Goal: Transaction & Acquisition: Purchase product/service

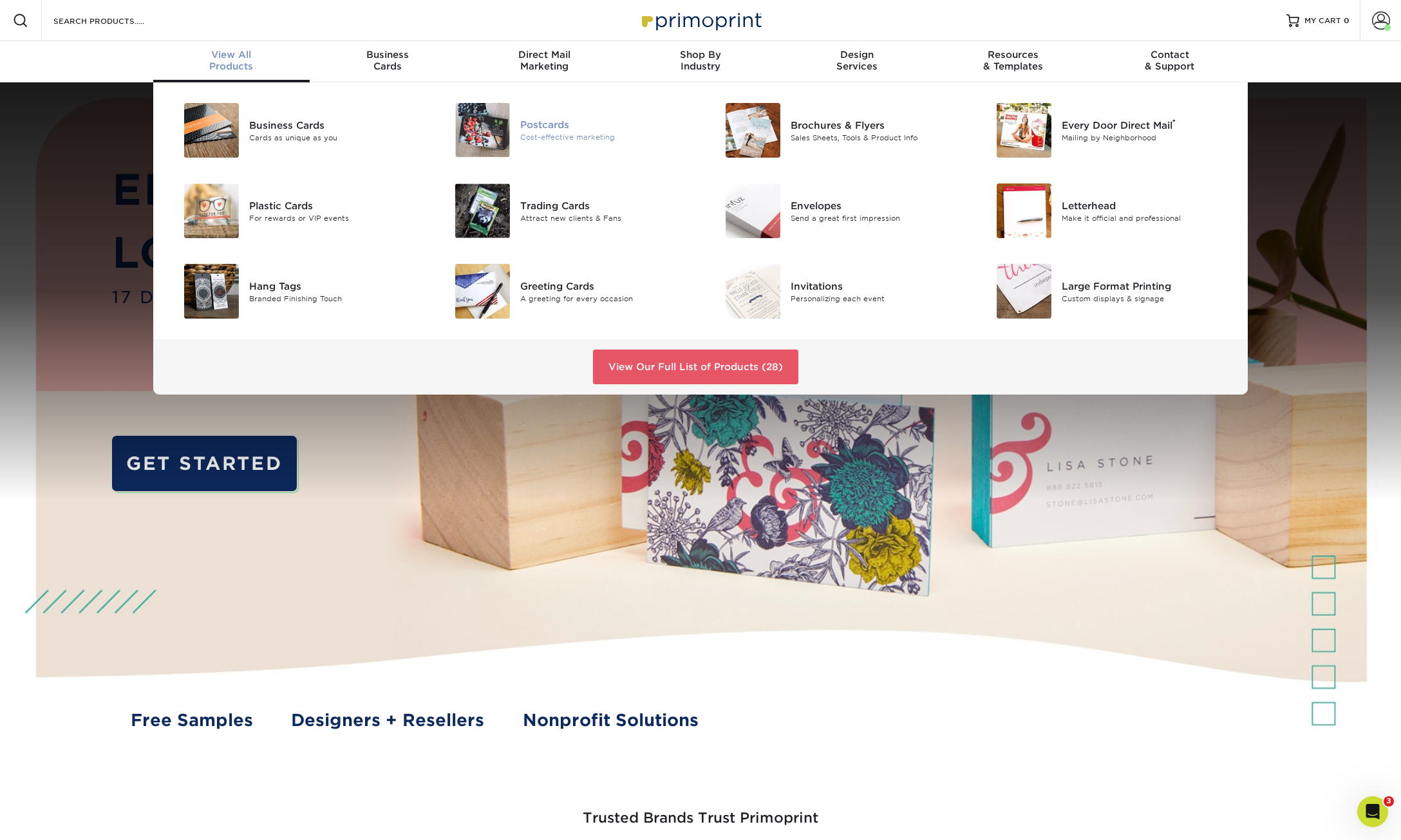
click at [537, 122] on div "Postcards" at bounding box center [605, 124] width 170 height 14
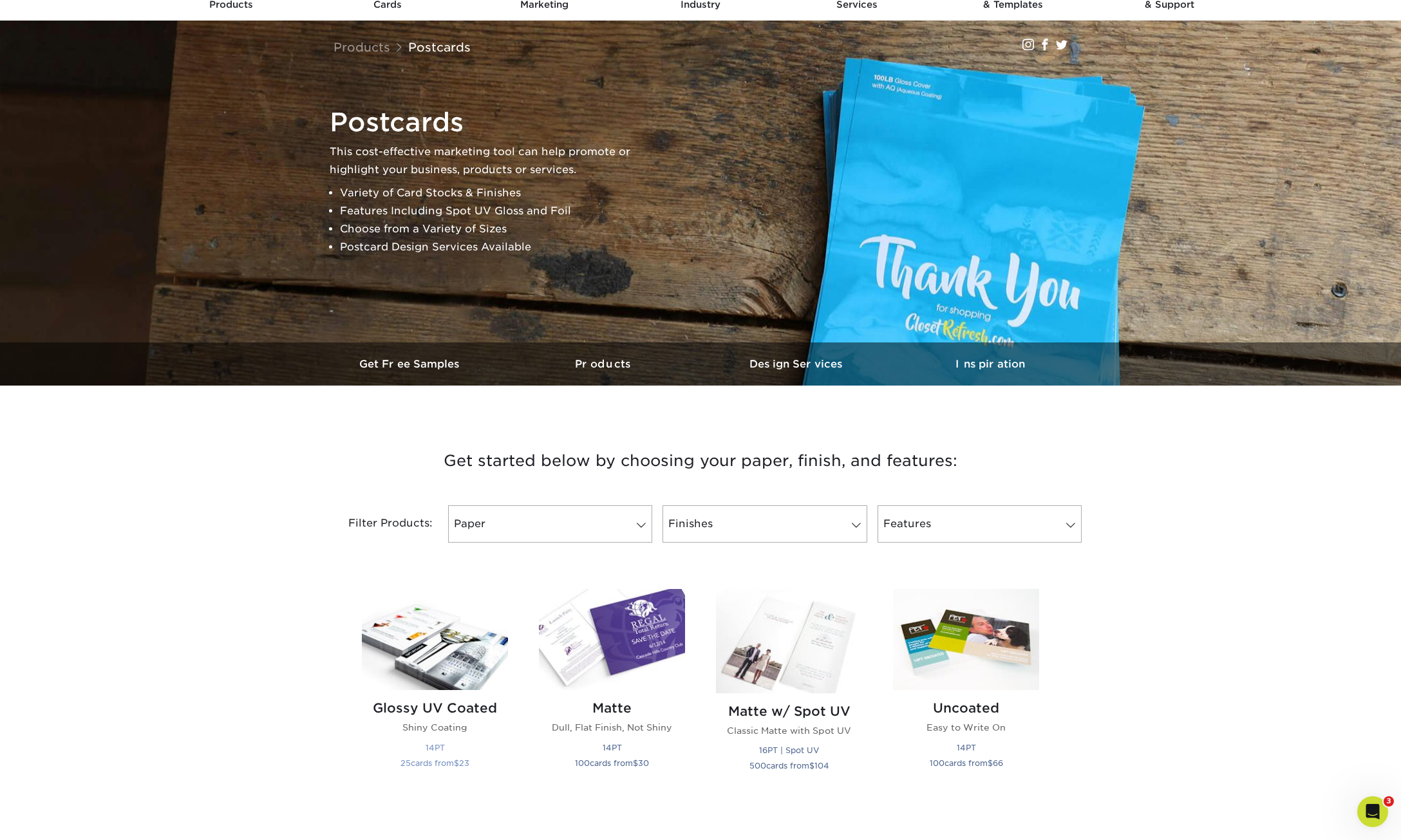
scroll to position [243, 0]
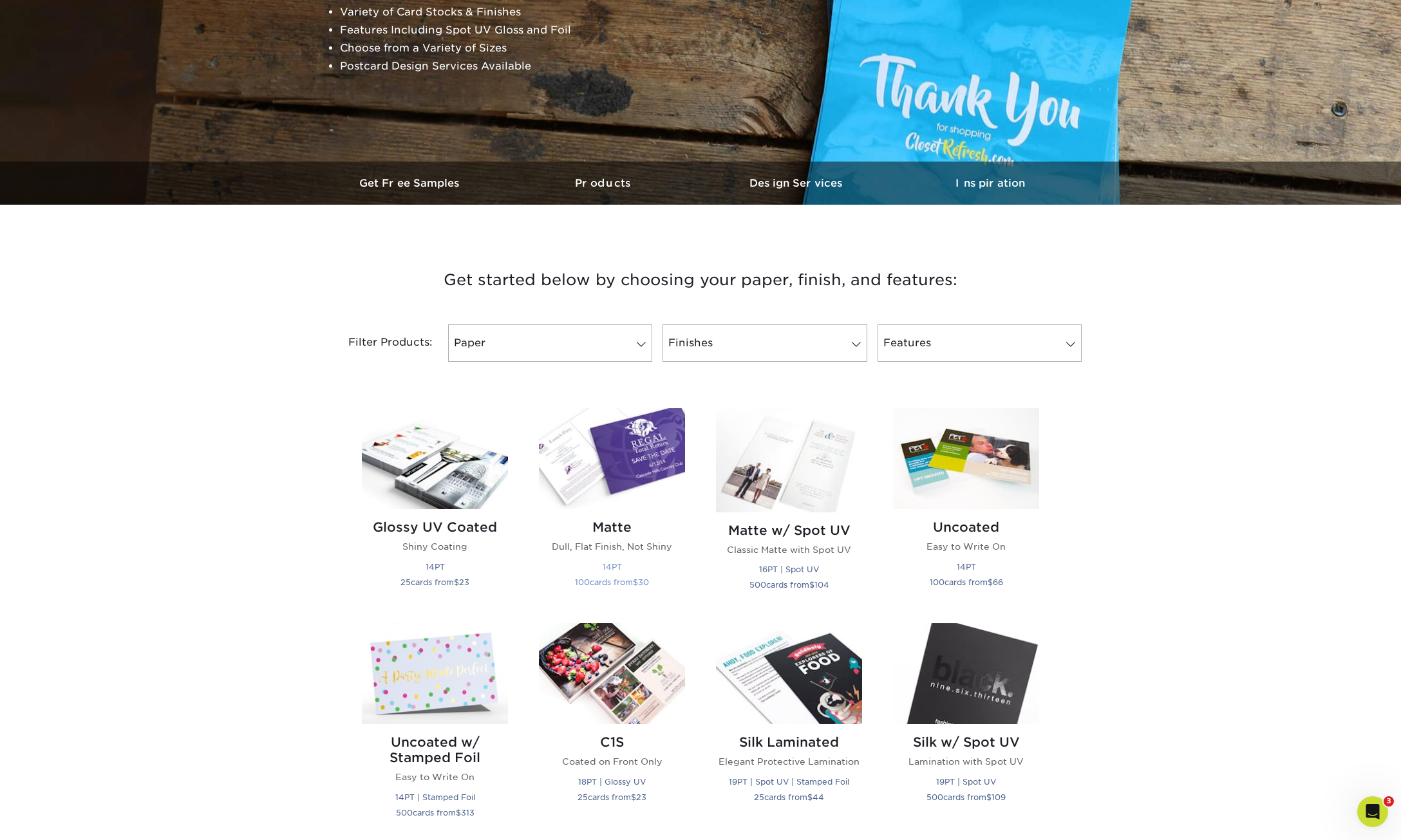
click at [600, 466] on img at bounding box center [611, 458] width 146 height 101
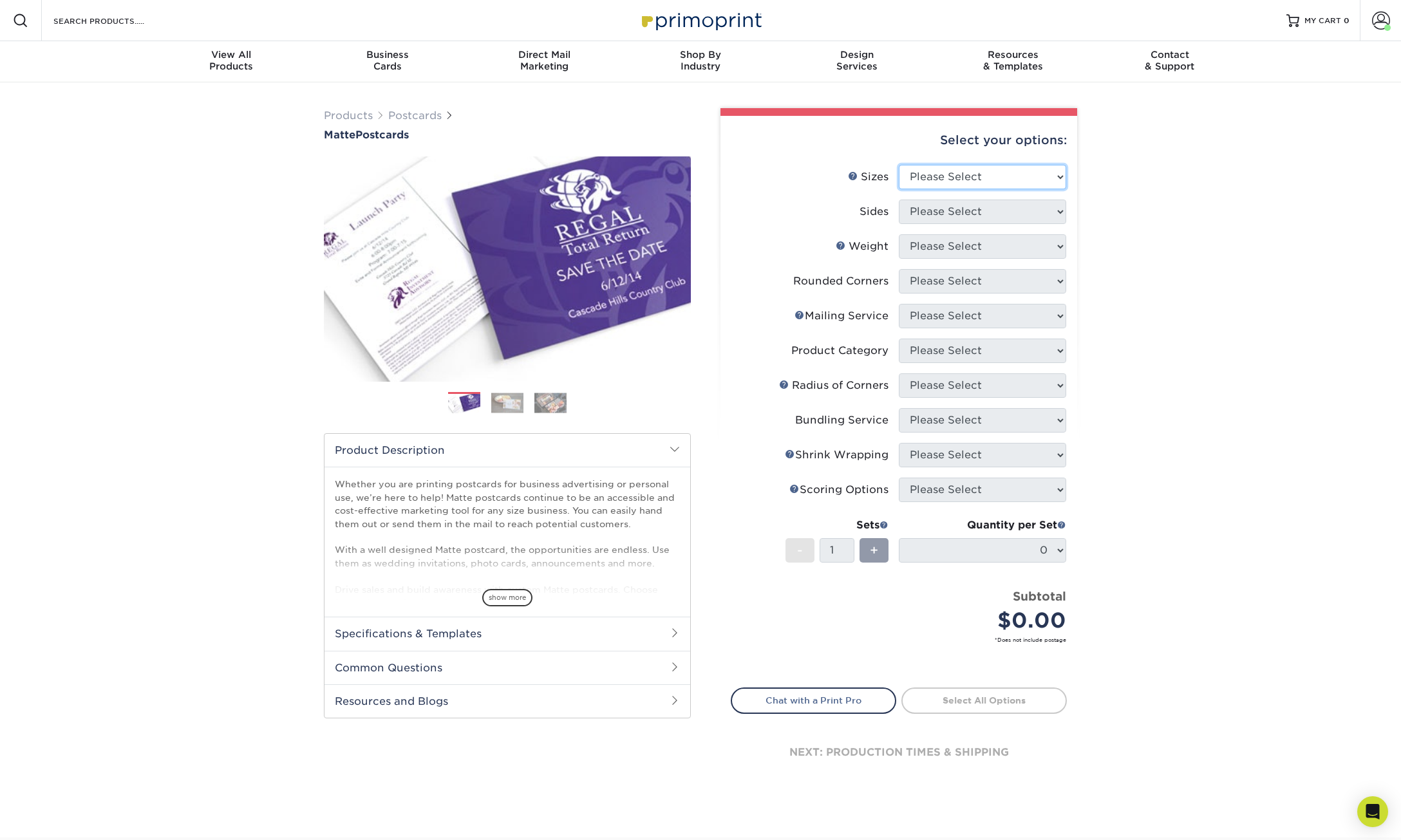
click at [1030, 168] on select "Please Select 1.5" x 7" 2" x 4" 2" x 6" 2" x 7" 2" x 8" 2.12" x 5.5" 2.125" x 5…" at bounding box center [983, 177] width 168 height 24
select select "2.00x6.00"
click at [899, 165] on select "Please Select 1.5" x 7" 2" x 4" 2" x 6" 2" x 7" 2" x 8" 2.12" x 5.5" 2.125" x 5…" at bounding box center [983, 177] width 168 height 24
click at [1056, 203] on select "Please Select Print Both Sides Print Front Only" at bounding box center [983, 212] width 168 height 24
select select "32d3c223-f82c-492b-b915-ba065a00862f"
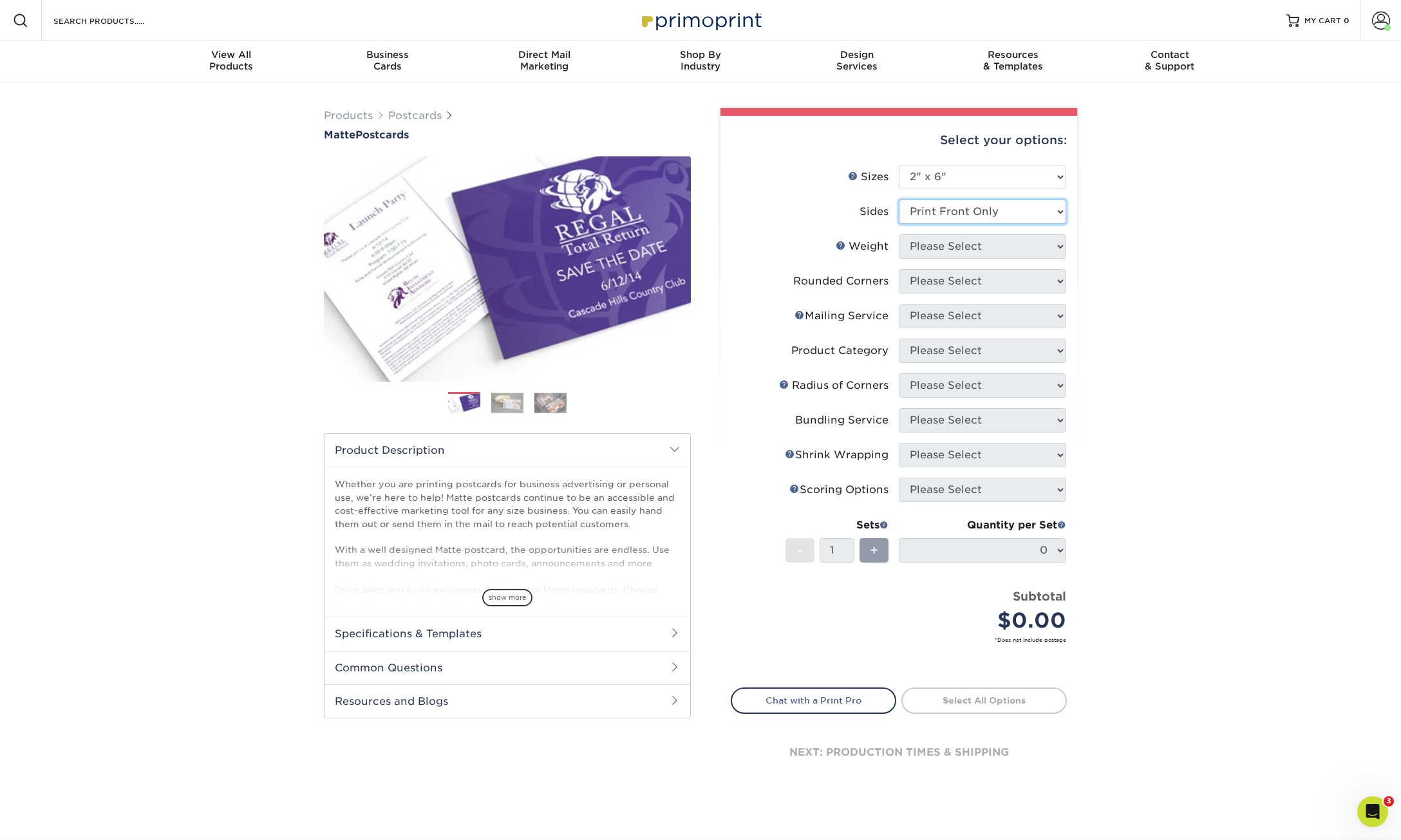
click at [899, 200] on select "Please Select Print Both Sides Print Front Only" at bounding box center [983, 212] width 168 height 24
click at [1034, 245] on select "Please Select" at bounding box center [983, 246] width 168 height 24
select select "14PT"
click at [899, 234] on select "Please Select 14PT 16PT" at bounding box center [983, 246] width 168 height 24
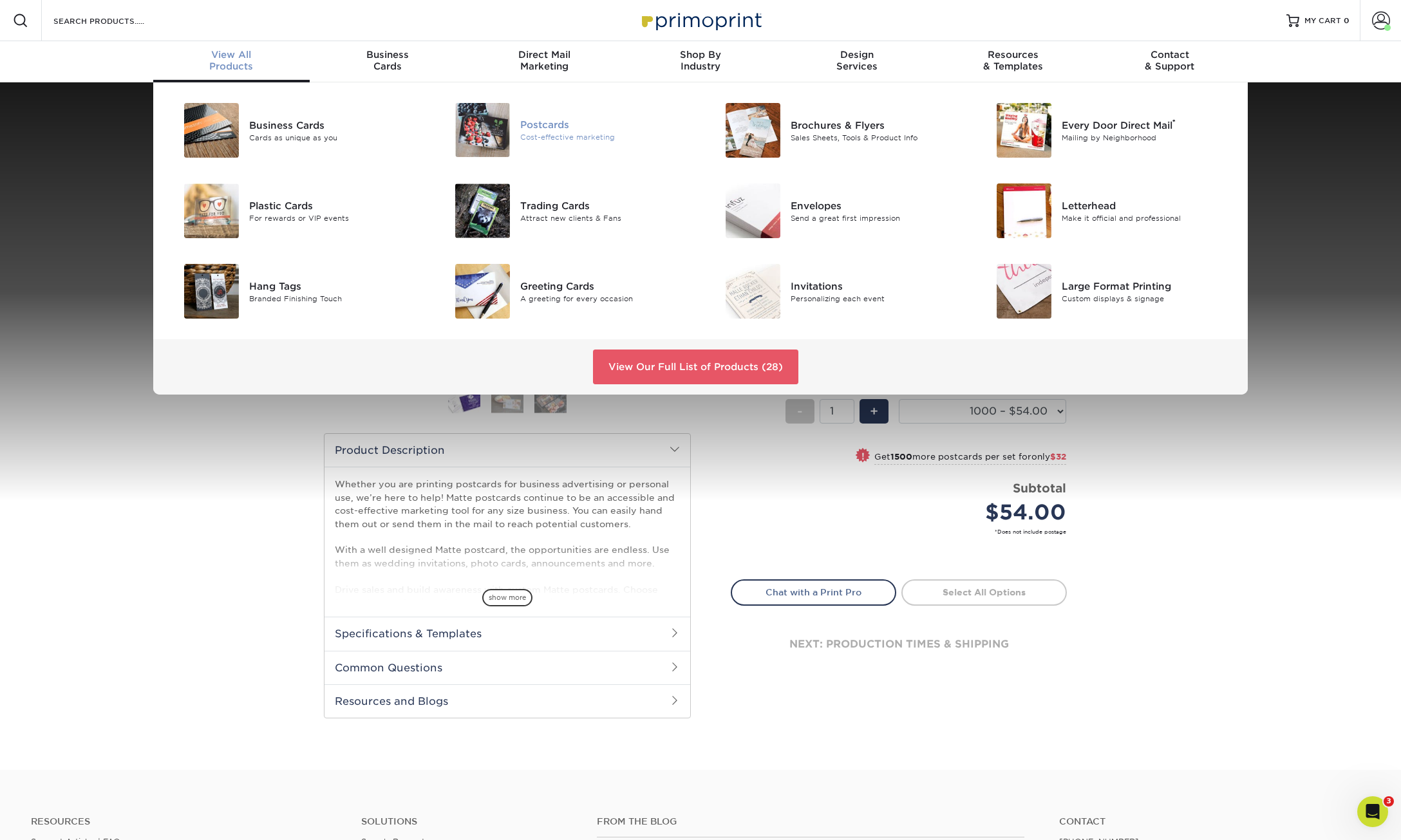
click at [558, 140] on div "Cost-effective marketing" at bounding box center [605, 137] width 170 height 11
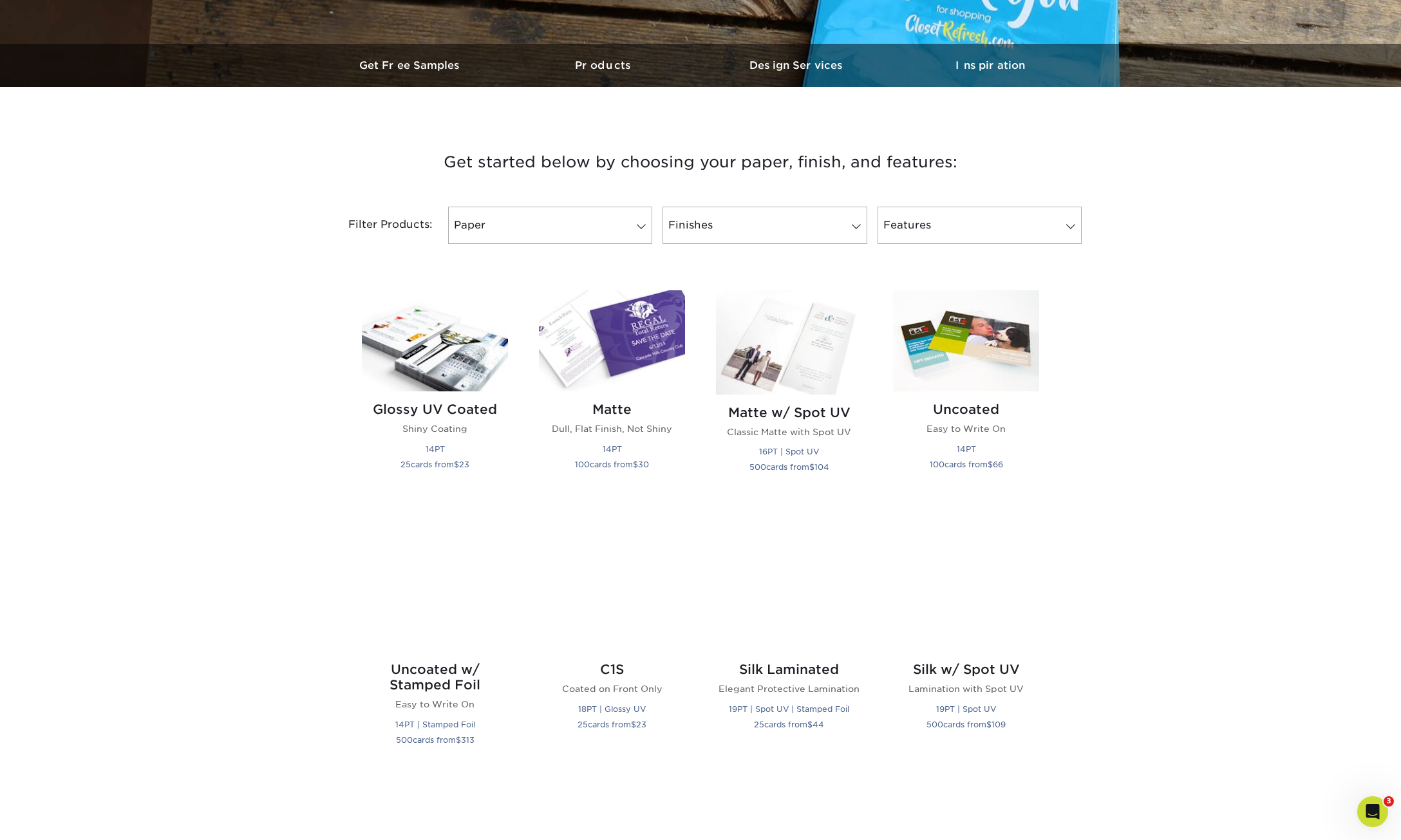
scroll to position [428, 0]
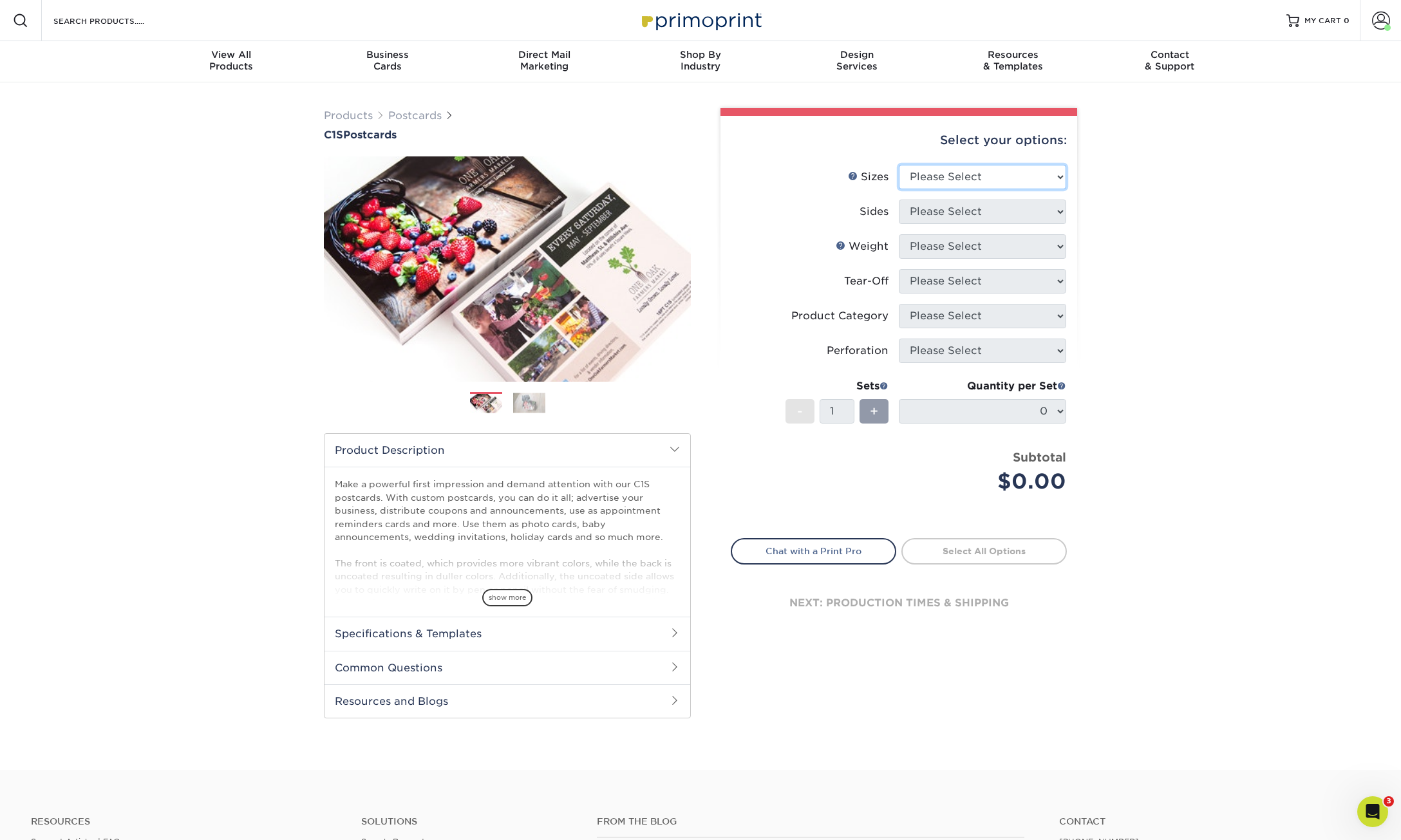
click at [1044, 173] on select "Please Select 2" x 6" 2" x 8" 2.12" x 5.5" 2.75" x 4.25" 2.75" x 8.5" 3" x 3" 3…" at bounding box center [983, 177] width 168 height 24
select select "2.00x6.00"
click at [899, 165] on select "Please Select 2" x 6" 2" x 8" 2.12" x 5.5" 2.75" x 4.25" 2.75" x 8.5" 3" x 3" 3…" at bounding box center [983, 177] width 168 height 24
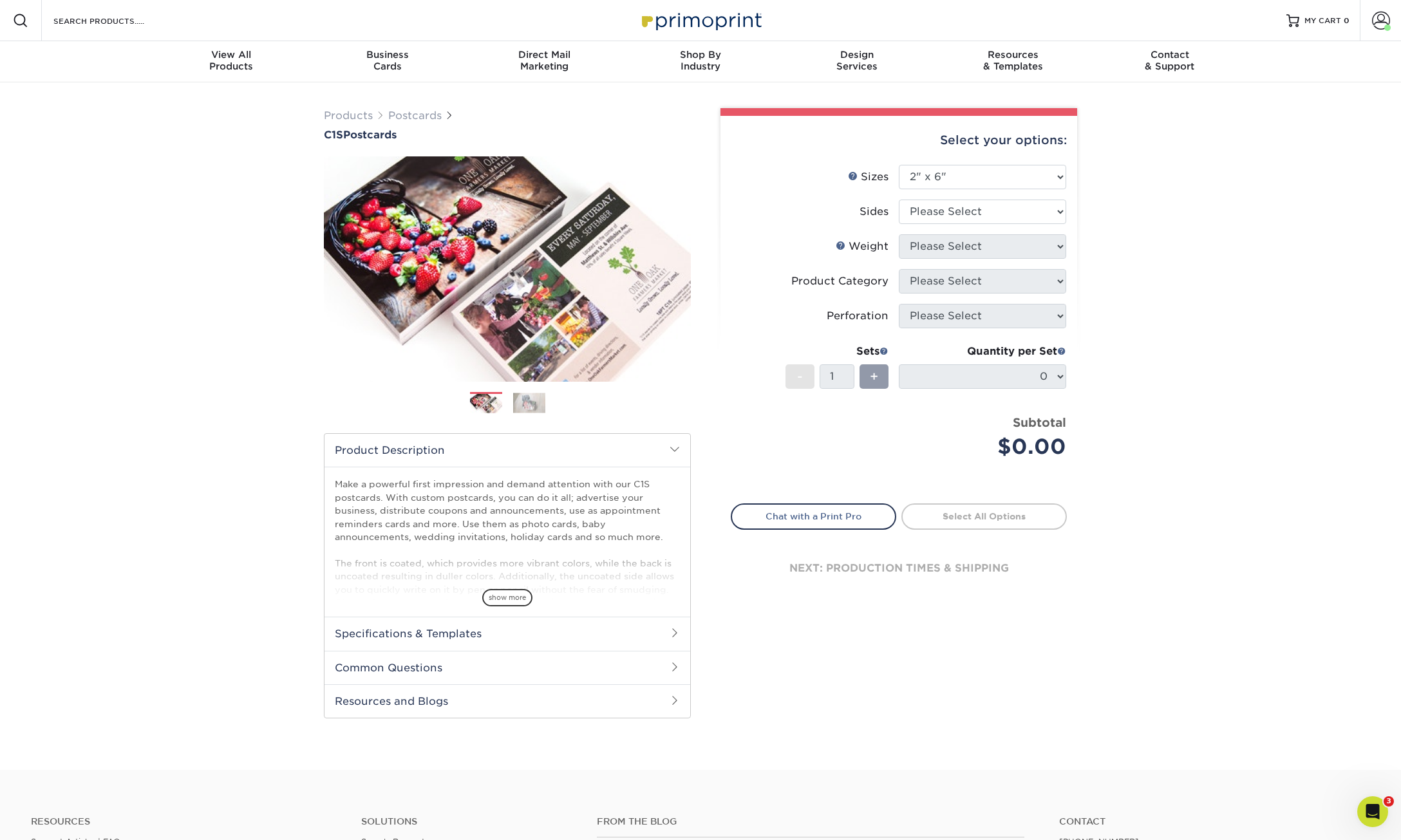
click at [1067, 211] on div "Select your options: Sizes Help Sizes Please Select 2" x 6" 2" x 8" 2.12" x 5.5…" at bounding box center [898, 366] width 357 height 501
click at [1041, 211] on select "Please Select Print Both Sides Print Front Only" at bounding box center [983, 212] width 168 height 24
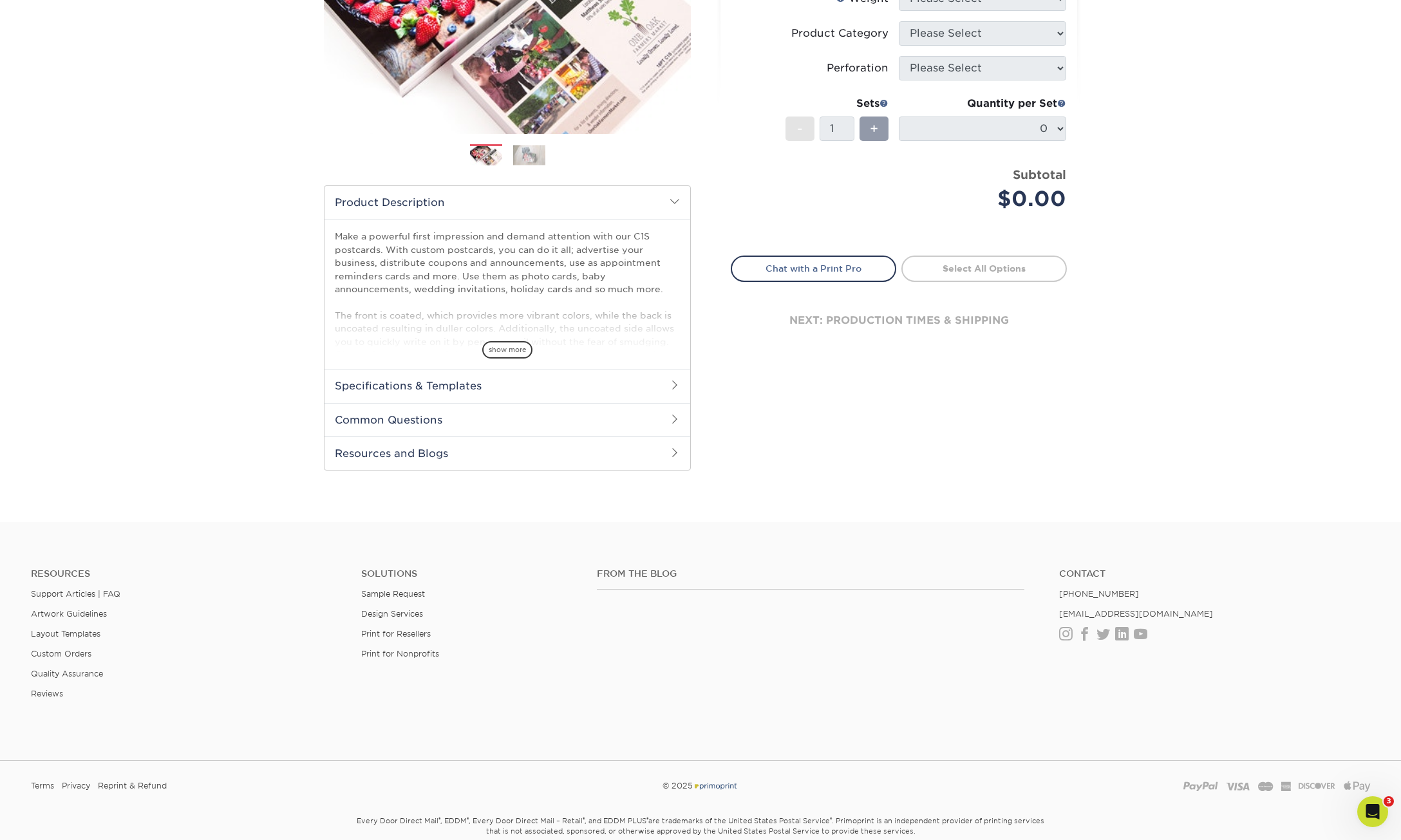
scroll to position [307, 0]
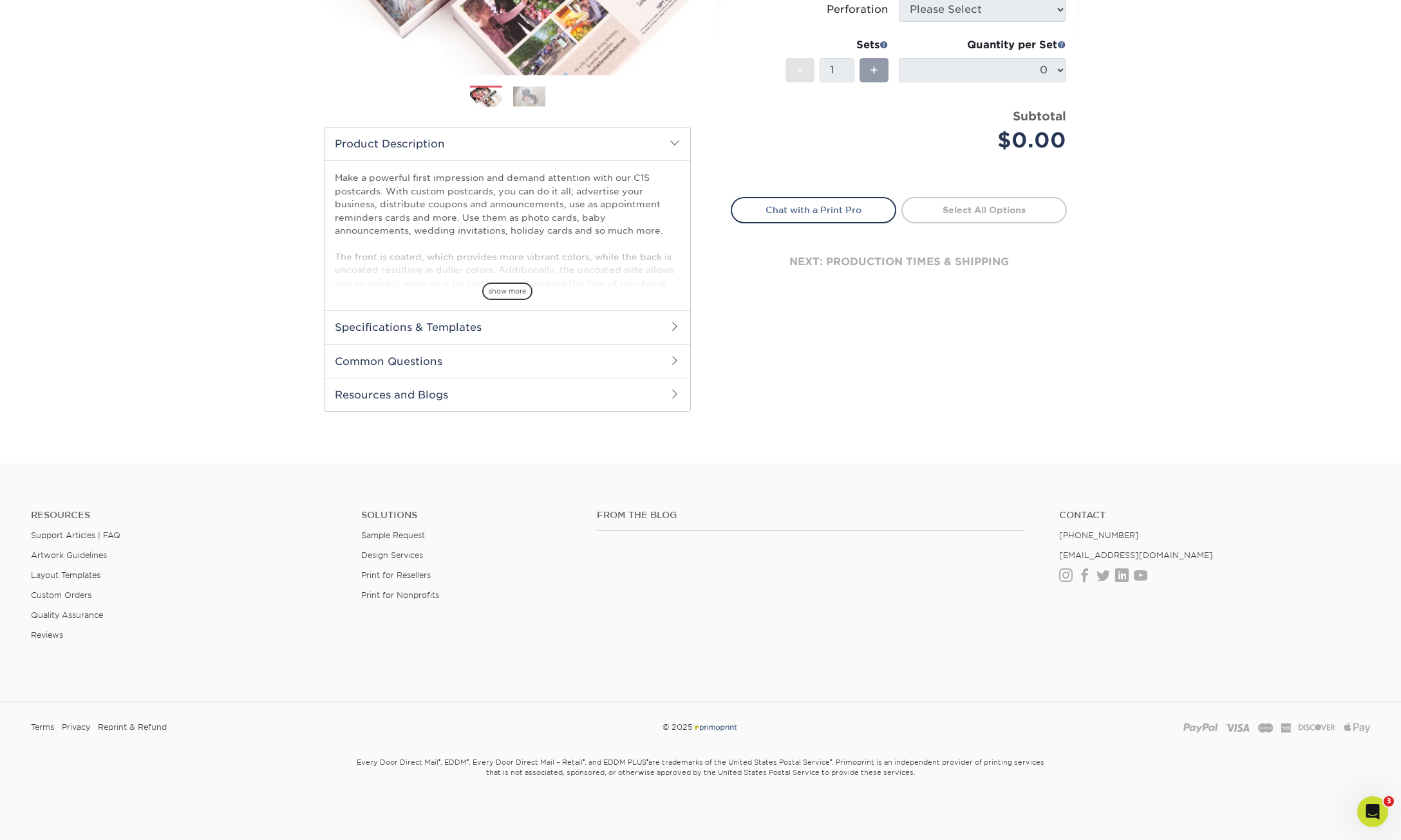
click at [657, 330] on h2 "Specifications & Templates" at bounding box center [506, 327] width 366 height 34
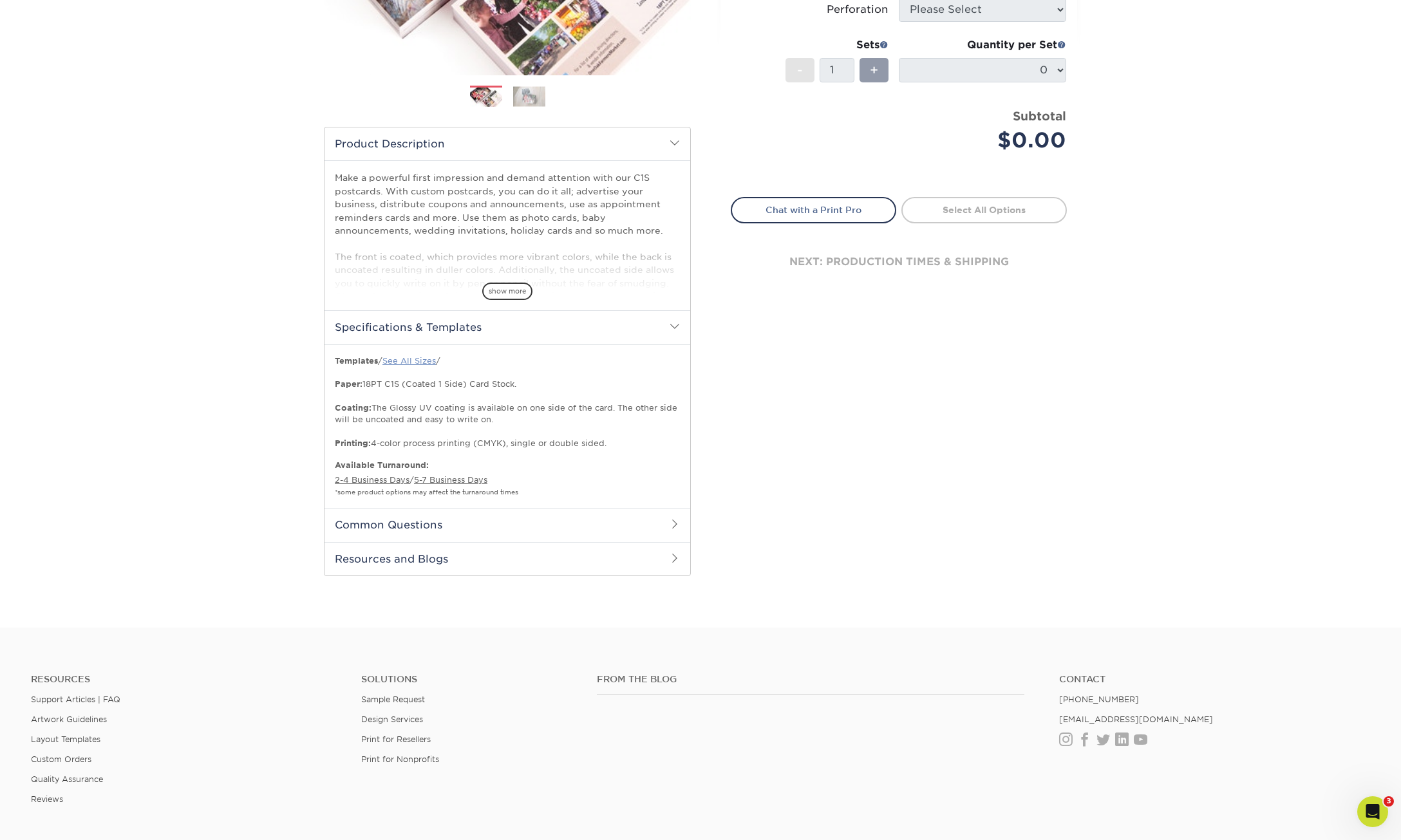
click at [416, 360] on link "See All Sizes" at bounding box center [409, 360] width 54 height 10
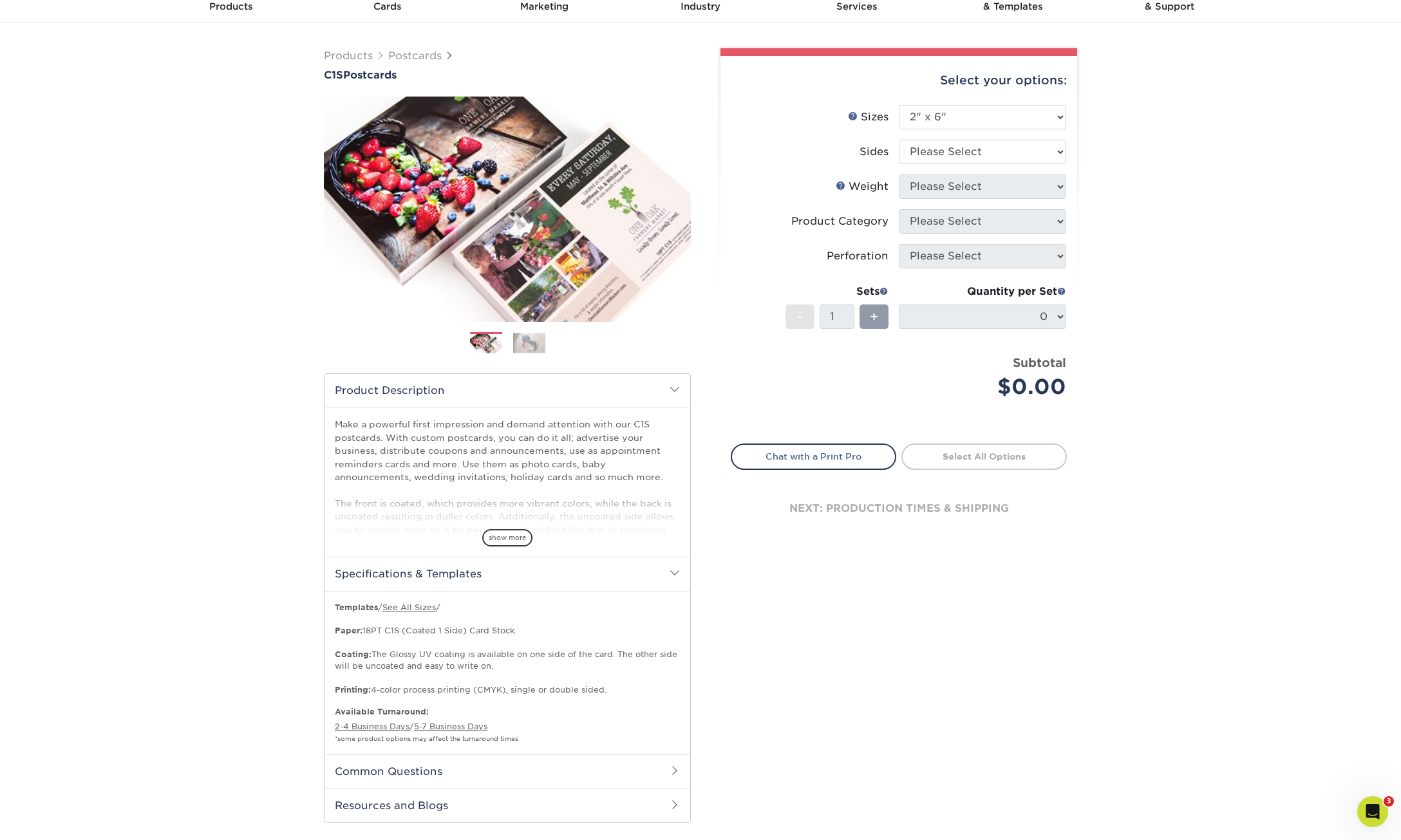
scroll to position [0, 0]
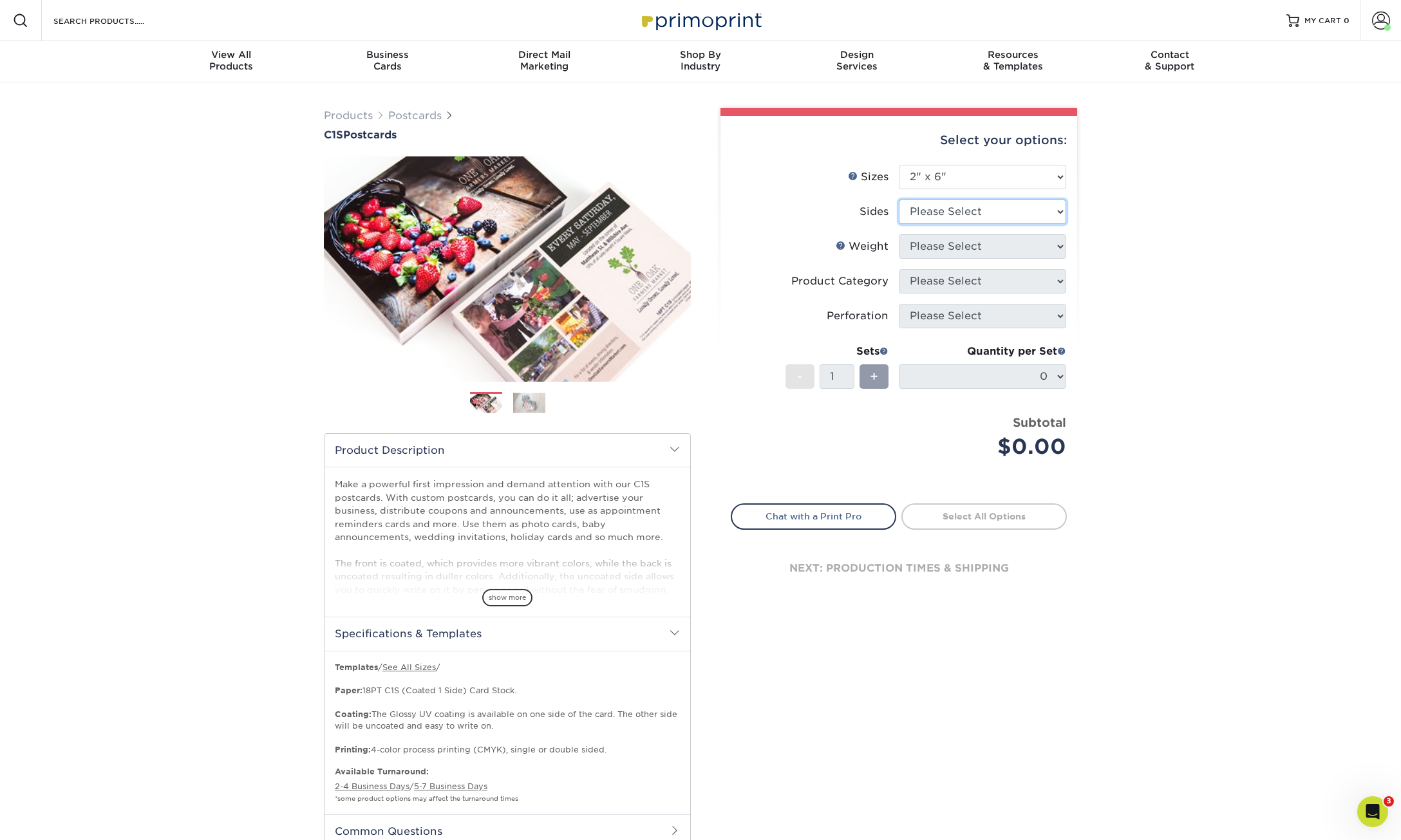
click at [1058, 201] on select "Please Select Print Both Sides Print Front Only" at bounding box center [983, 212] width 168 height 24
select select "32d3c223-f82c-492b-b915-ba065a00862f"
click at [899, 200] on select "Please Select Print Both Sides Print Front Only" at bounding box center [983, 212] width 168 height 24
click at [1031, 253] on select "Please Select 18PT C1S" at bounding box center [983, 246] width 168 height 24
select select "18PTC1S"
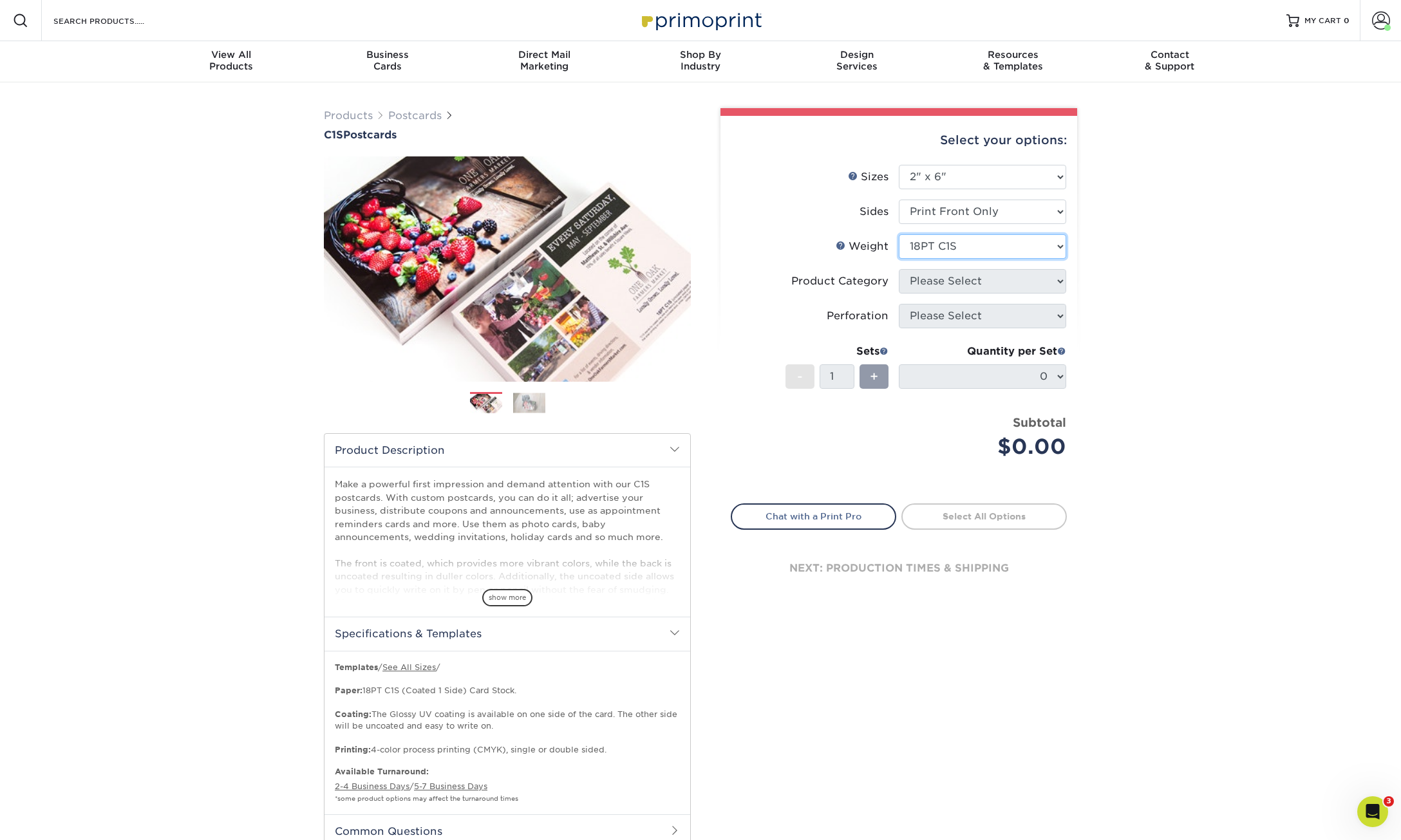
click at [899, 234] on select "Please Select 18PT C1S" at bounding box center [983, 246] width 168 height 24
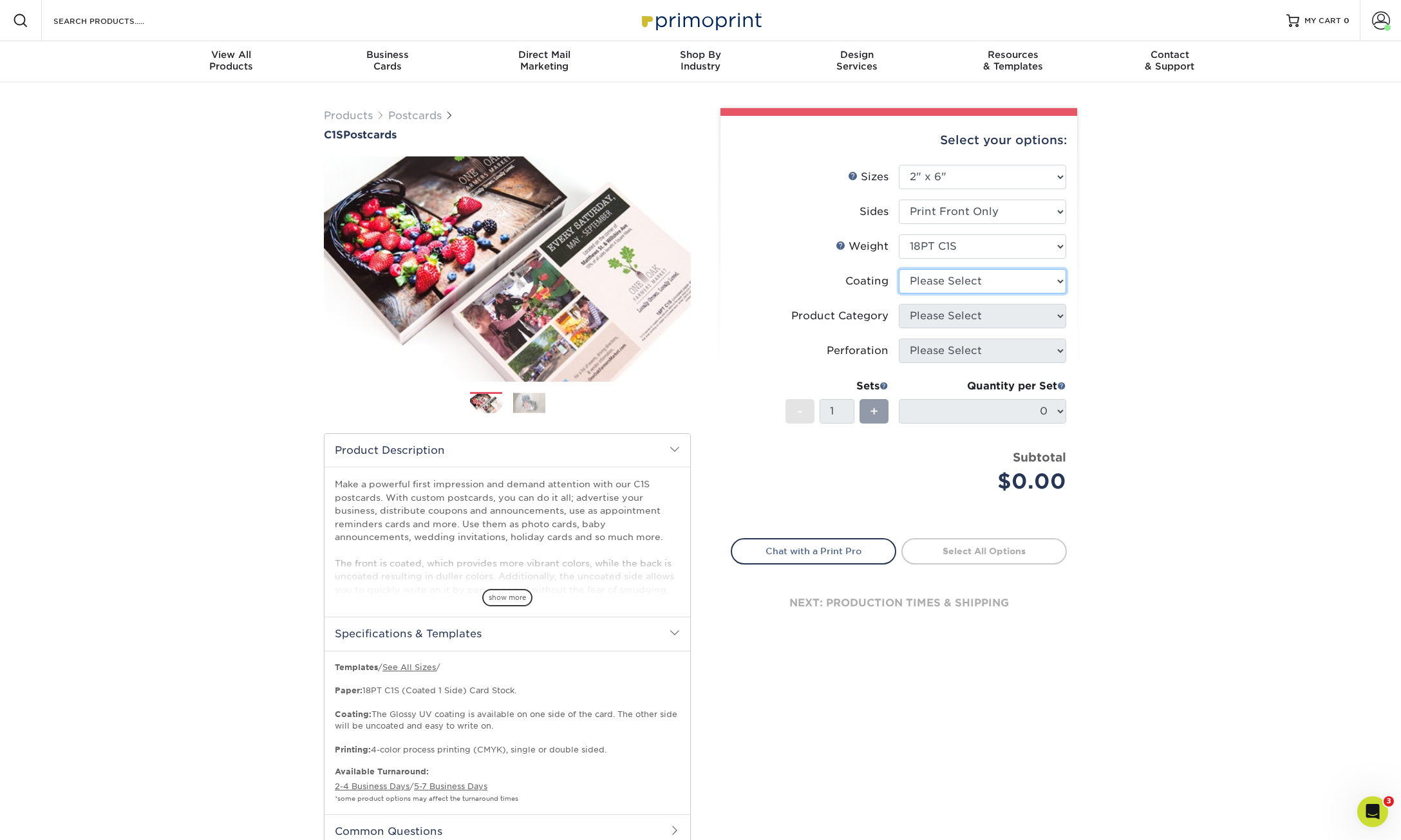
click at [1050, 287] on select at bounding box center [983, 281] width 168 height 24
click at [497, 601] on span "show more" at bounding box center [507, 597] width 50 height 17
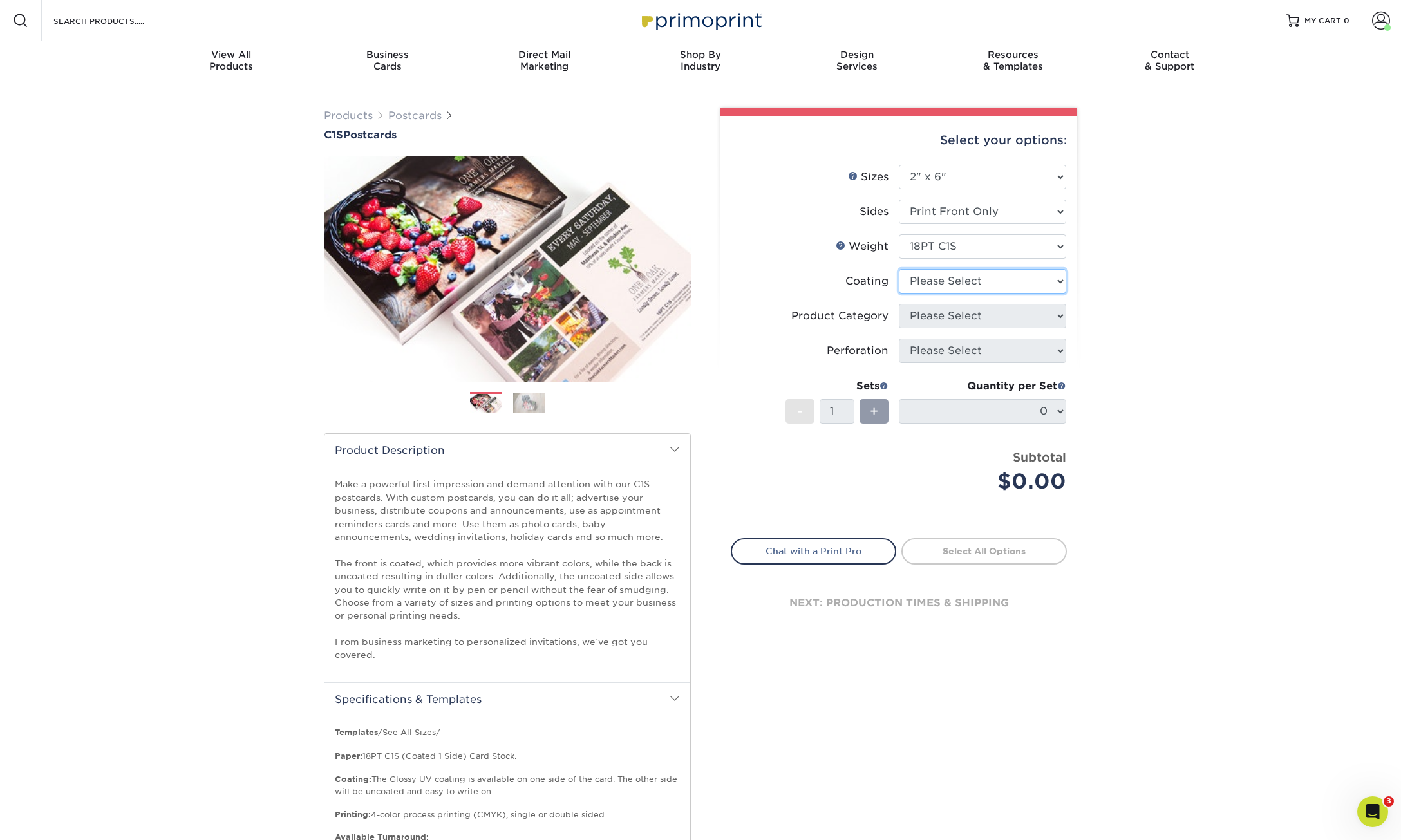
click at [1050, 278] on select at bounding box center [983, 281] width 168 height 24
click at [899, 269] on select at bounding box center [983, 281] width 168 height 24
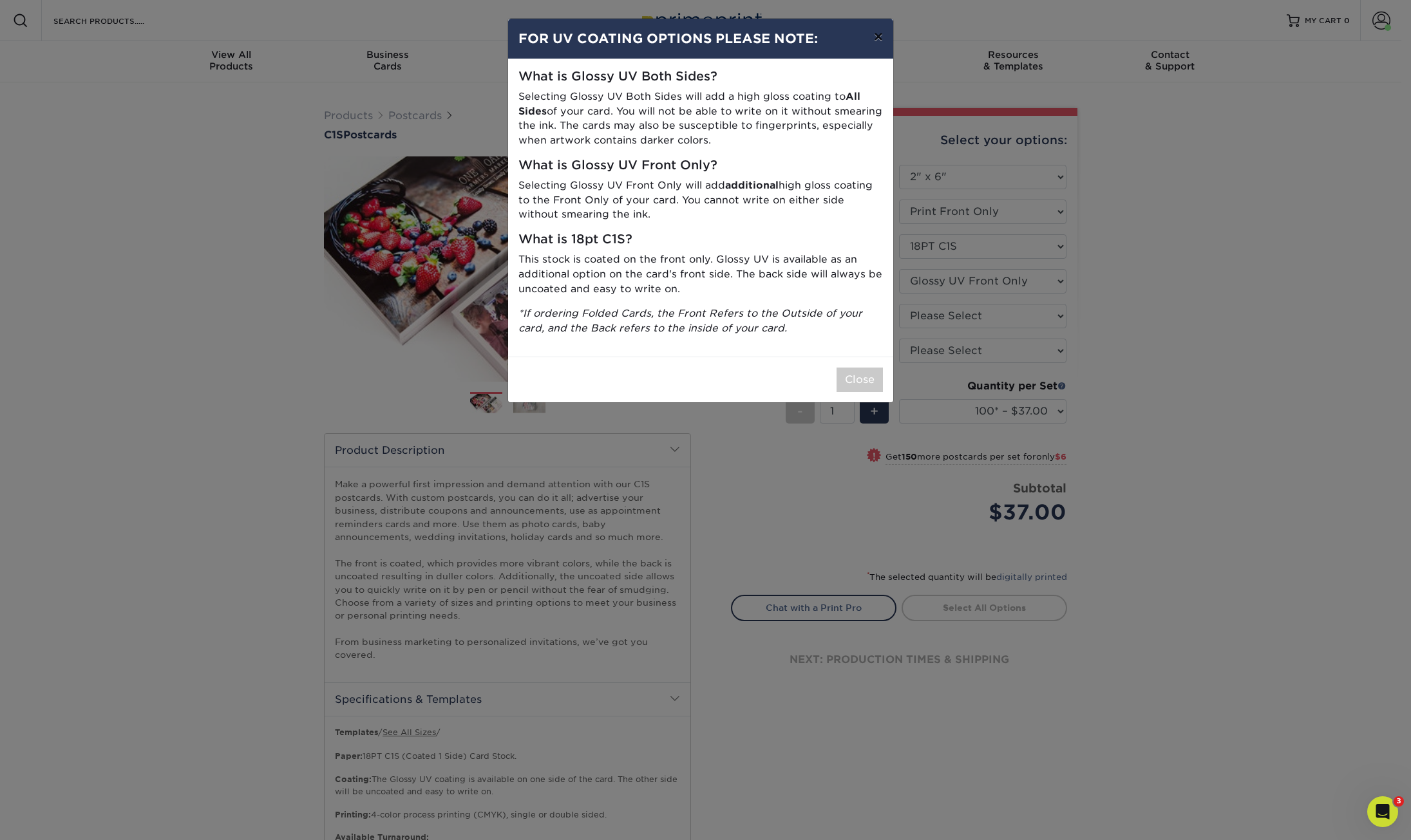
click at [879, 34] on button "×" at bounding box center [878, 37] width 29 height 36
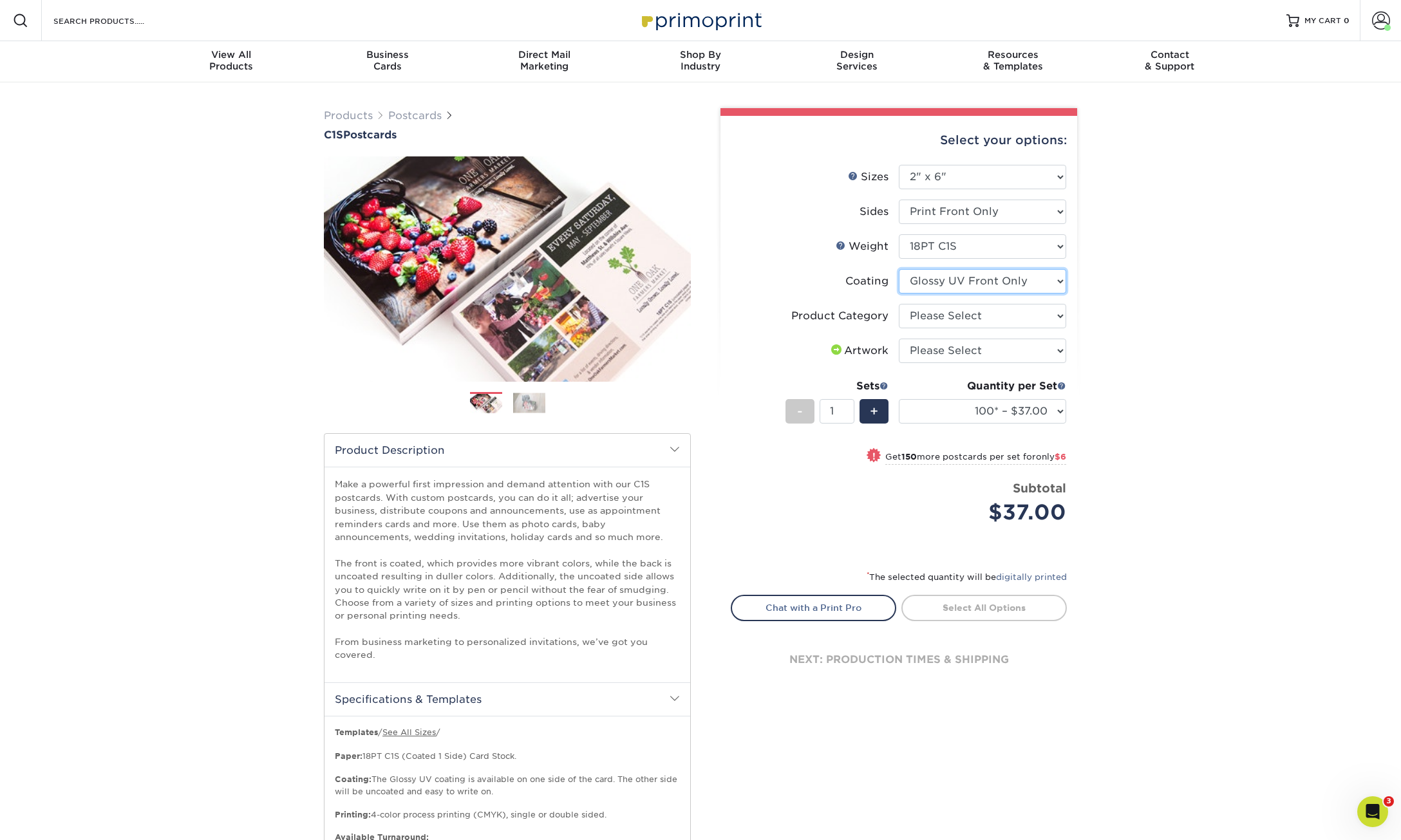
click at [1063, 290] on select at bounding box center [983, 281] width 168 height 24
select select "3e7618de-abca-4bda-9f97-8b9129e913d8"
click at [899, 269] on select at bounding box center [983, 281] width 168 height 24
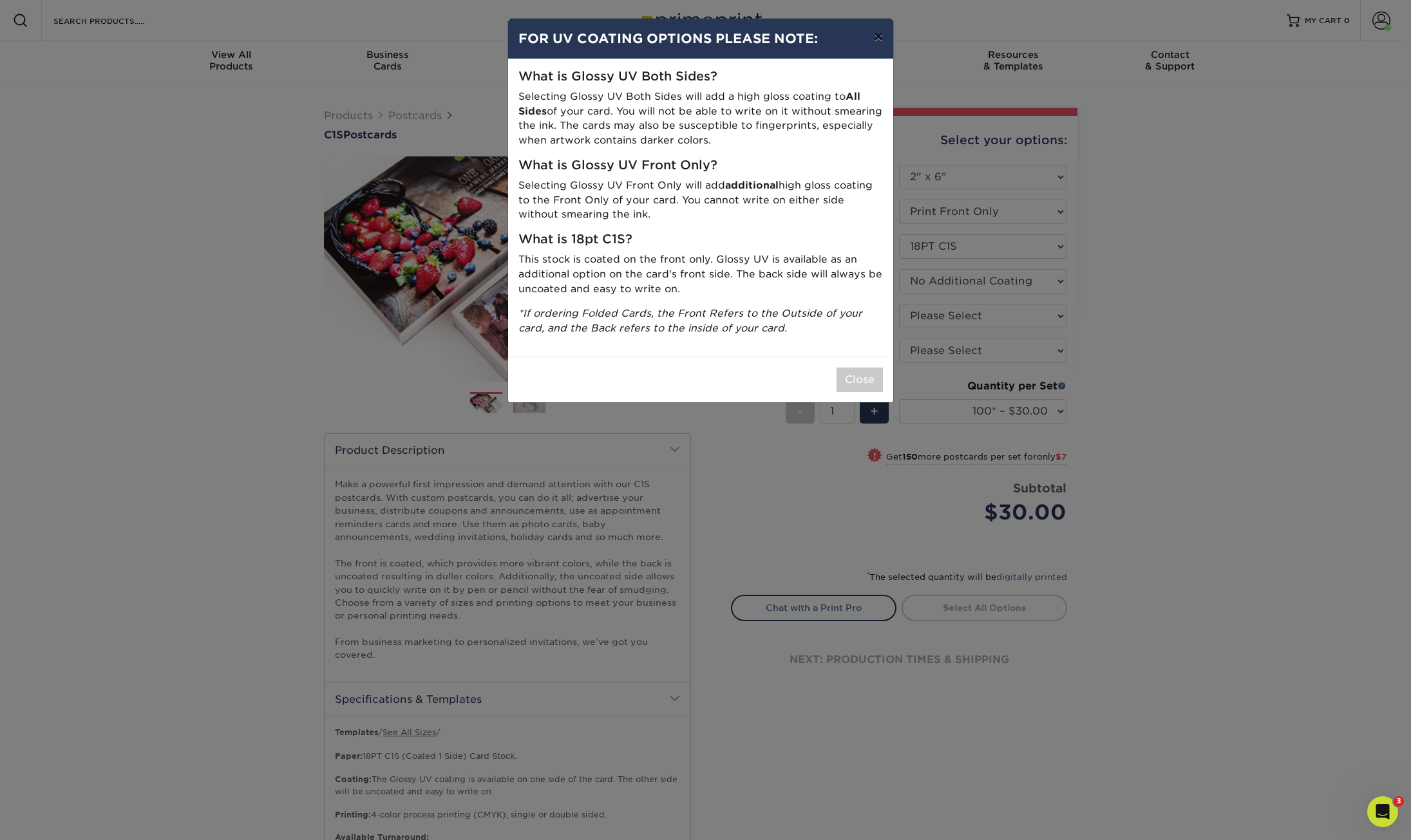
click at [884, 39] on button "×" at bounding box center [878, 37] width 29 height 36
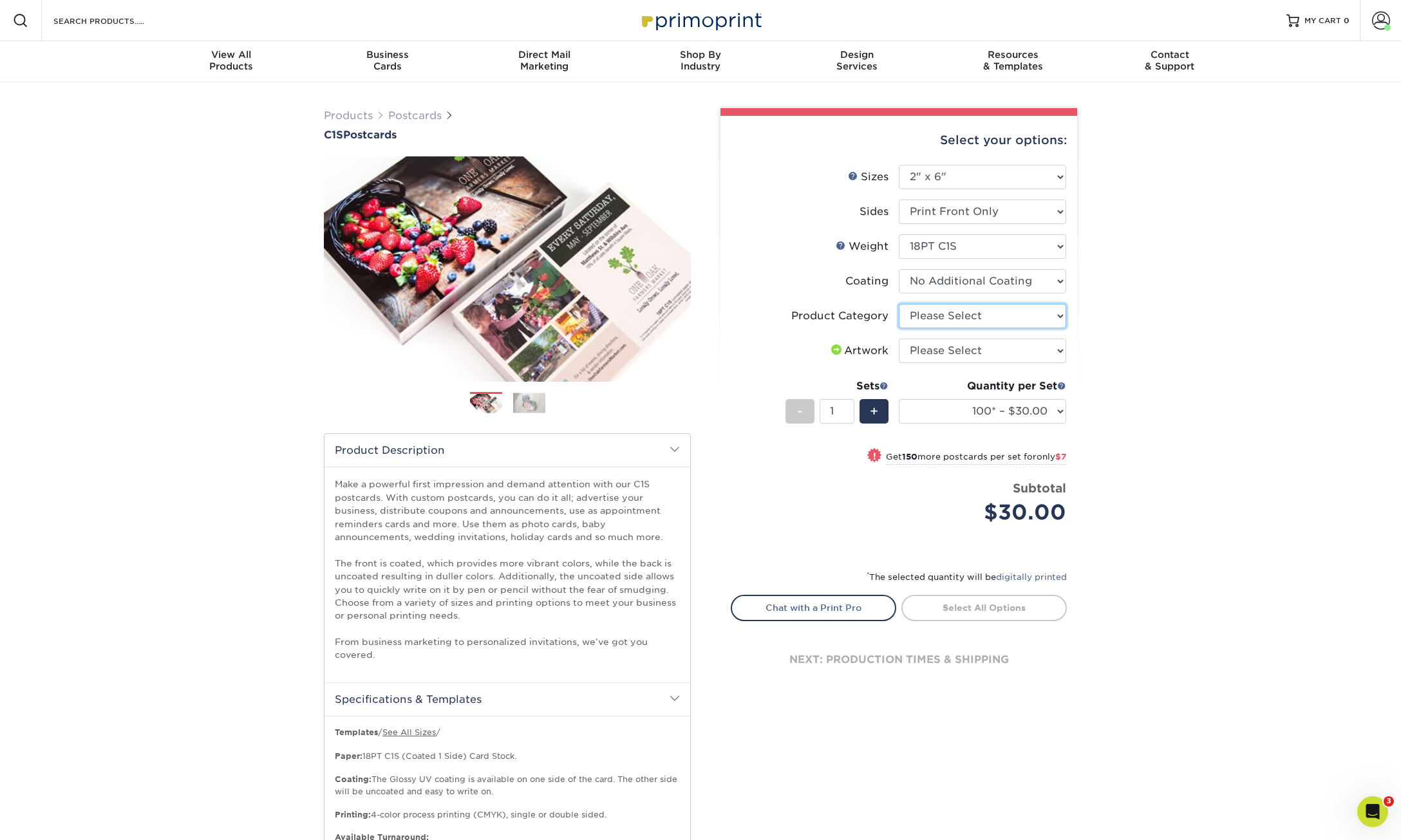
click at [1057, 315] on select "Please Select Postcards" at bounding box center [983, 316] width 168 height 24
select select "9b7272e0-d6c8-4c3c-8e97-d3a1bcdab858"
click at [899, 304] on select "Please Select Postcards" at bounding box center [983, 316] width 168 height 24
click at [1045, 354] on select "Please Select I will upload files I need a design - $150" at bounding box center [983, 351] width 168 height 24
select select "upload"
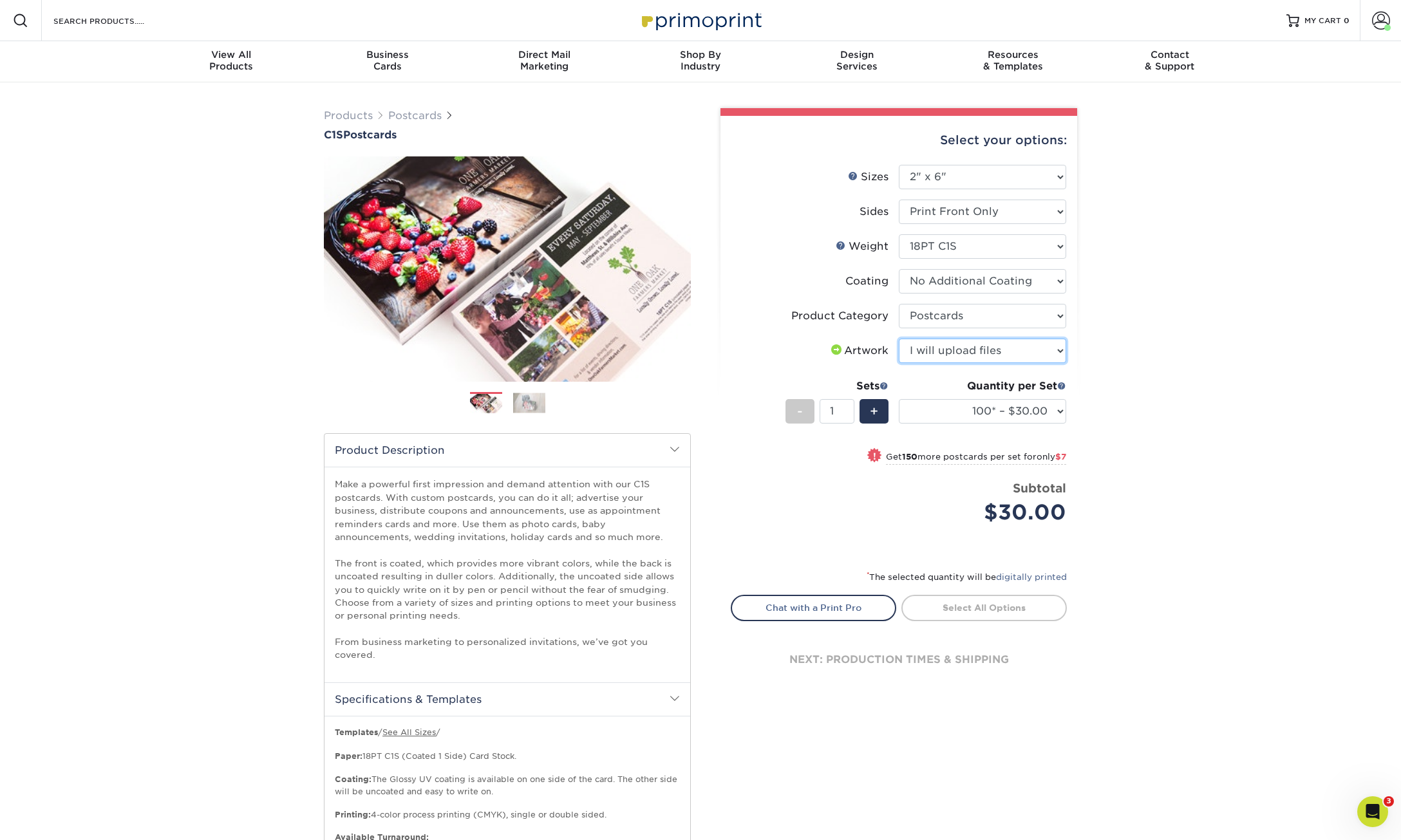
click at [899, 339] on select "Please Select I will upload files I need a design - $150" at bounding box center [983, 351] width 168 height 24
click at [1055, 410] on select "100* – $30.00 250* – $37.00 500 – $43.00 1000 – $56.00 2500 – $109.00 5000 – $1…" at bounding box center [983, 411] width 168 height 24
drag, startPoint x: 277, startPoint y: 123, endPoint x: 389, endPoint y: 135, distance: 112.6
click at [389, 135] on div "Products Postcards C1S Postcards Previous" at bounding box center [700, 540] width 1401 height 917
drag, startPoint x: 226, startPoint y: 149, endPoint x: 321, endPoint y: 127, distance: 97.5
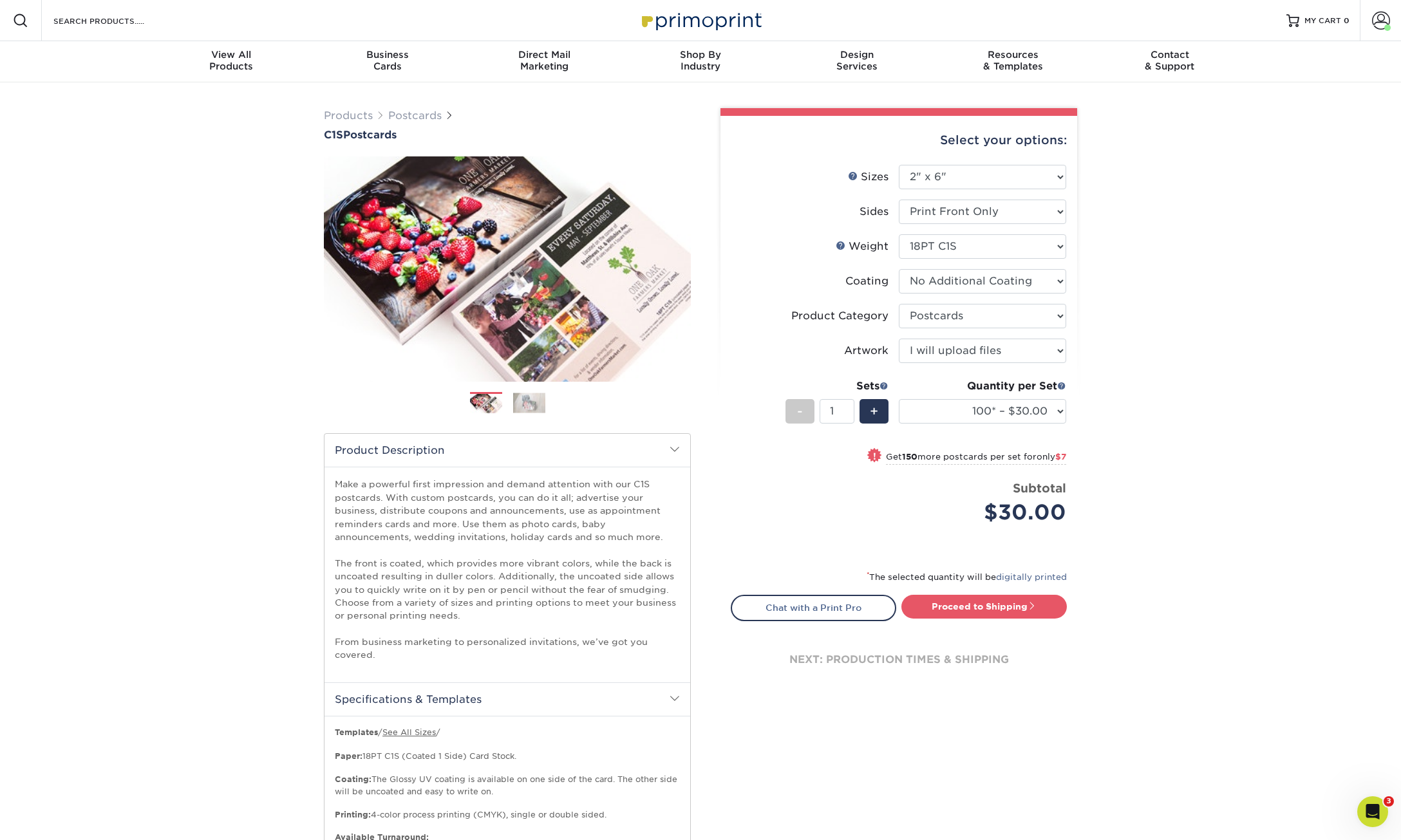
click at [232, 146] on div "Products Postcards C1S Postcards Previous" at bounding box center [700, 540] width 1401 height 917
drag, startPoint x: 317, startPoint y: 135, endPoint x: 403, endPoint y: 139, distance: 86.1
click at [403, 139] on div "Products Postcards C1S Postcards" at bounding box center [506, 527] width 386 height 839
copy h1 "C1S Postcards"
click at [1366, 822] on div "Open Intercom Messenger" at bounding box center [1370, 809] width 42 height 42
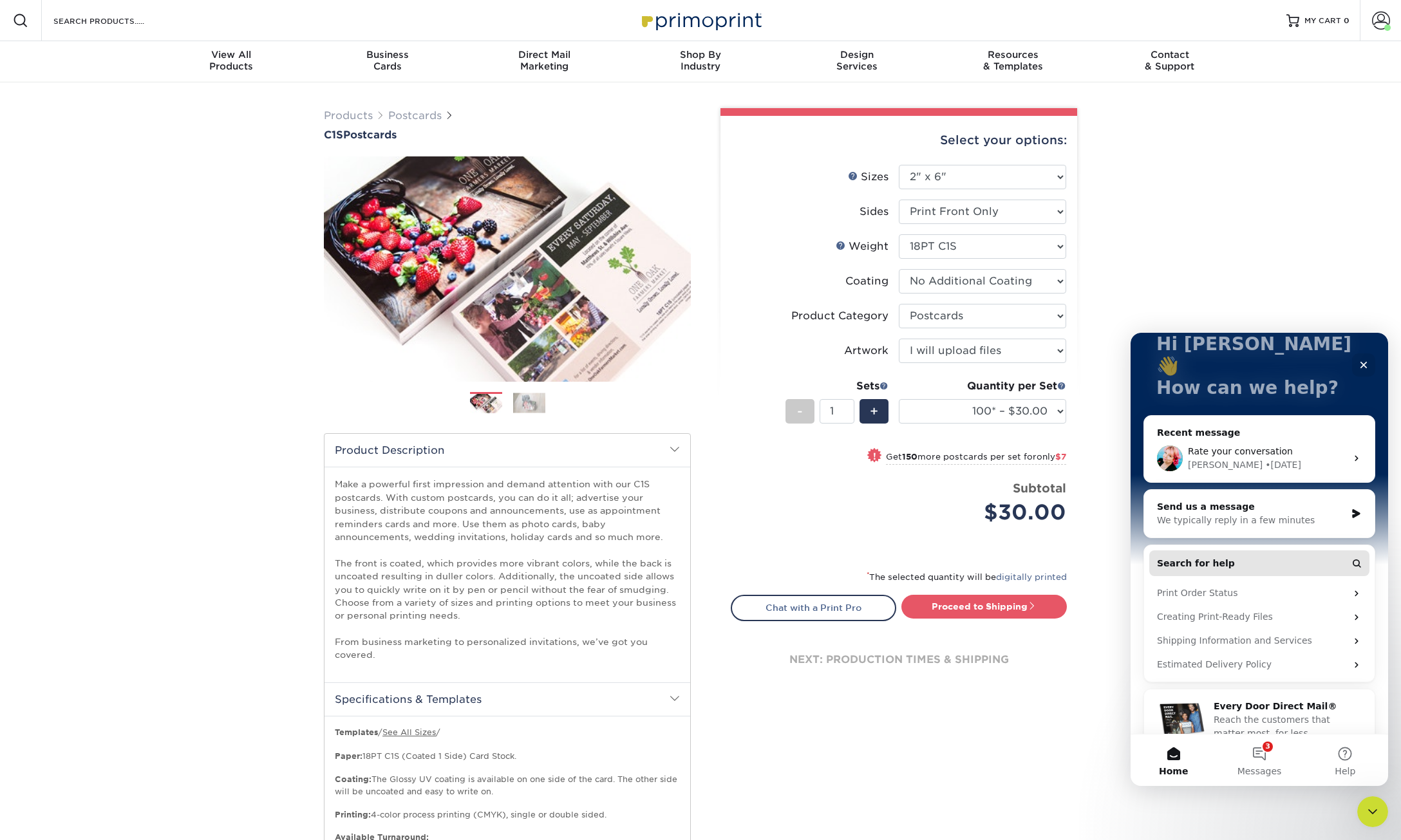
scroll to position [92, 0]
click at [1264, 742] on button "3 Messages" at bounding box center [1258, 760] width 86 height 52
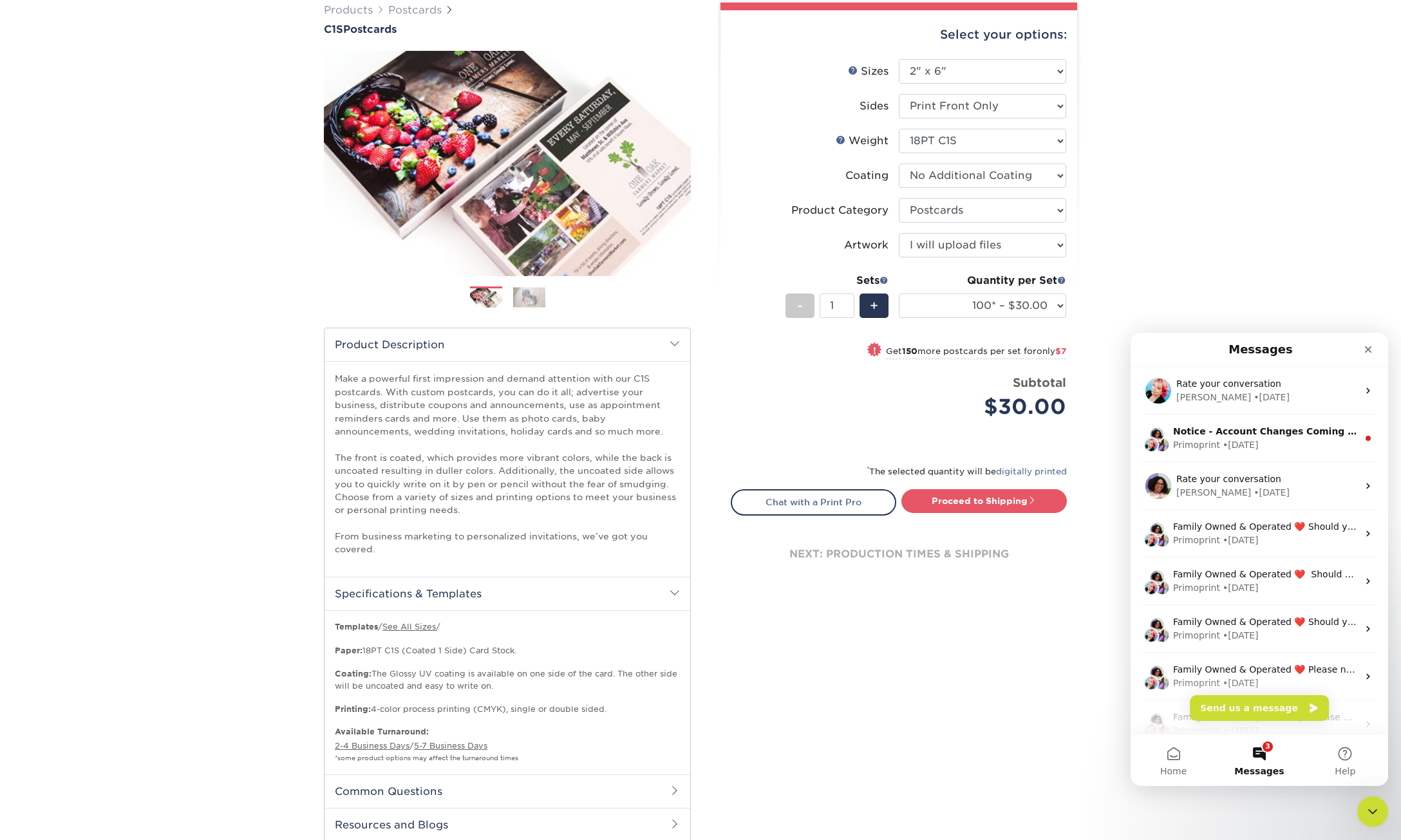
scroll to position [243, 0]
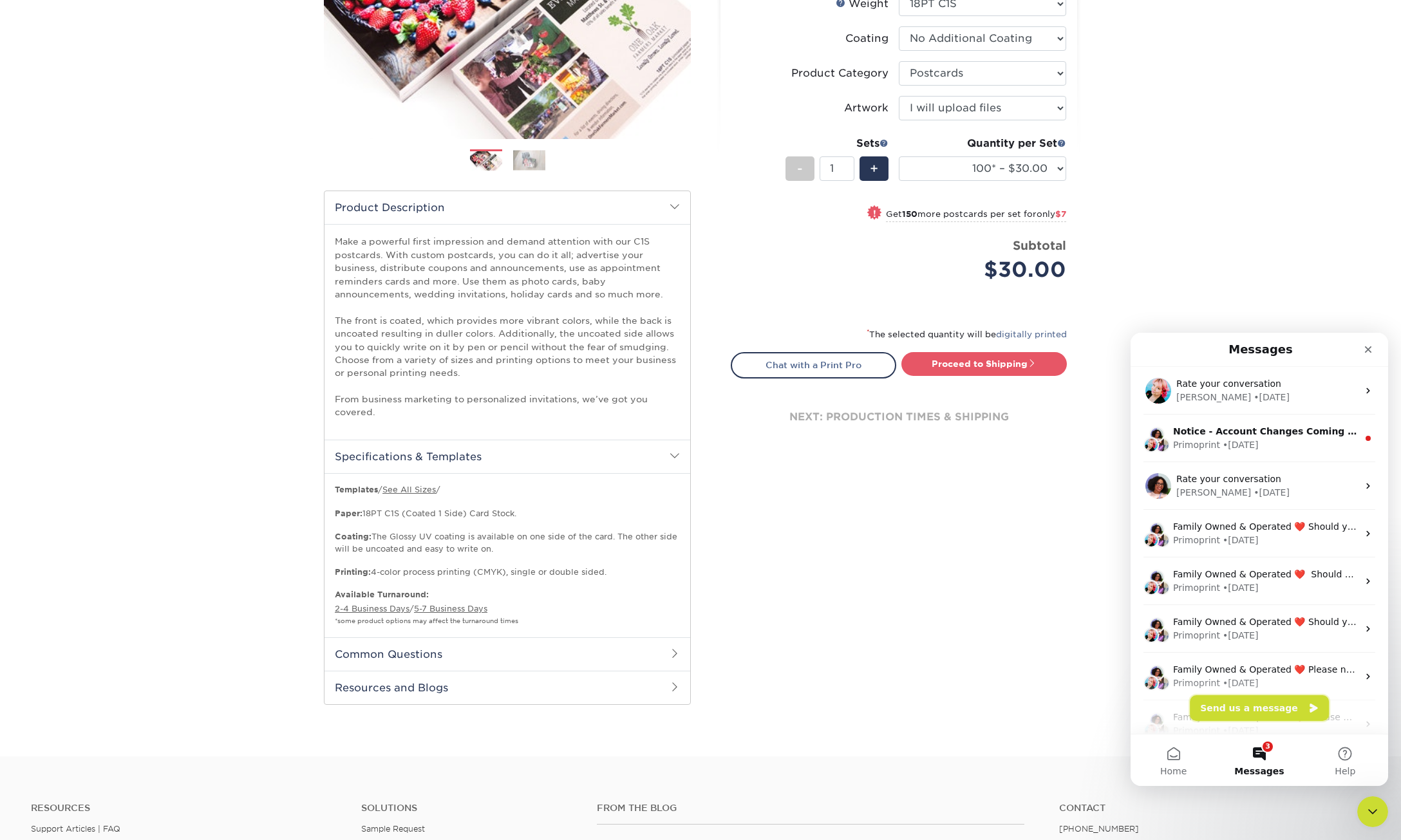
click at [1257, 707] on button "Send us a message" at bounding box center [1258, 708] width 139 height 26
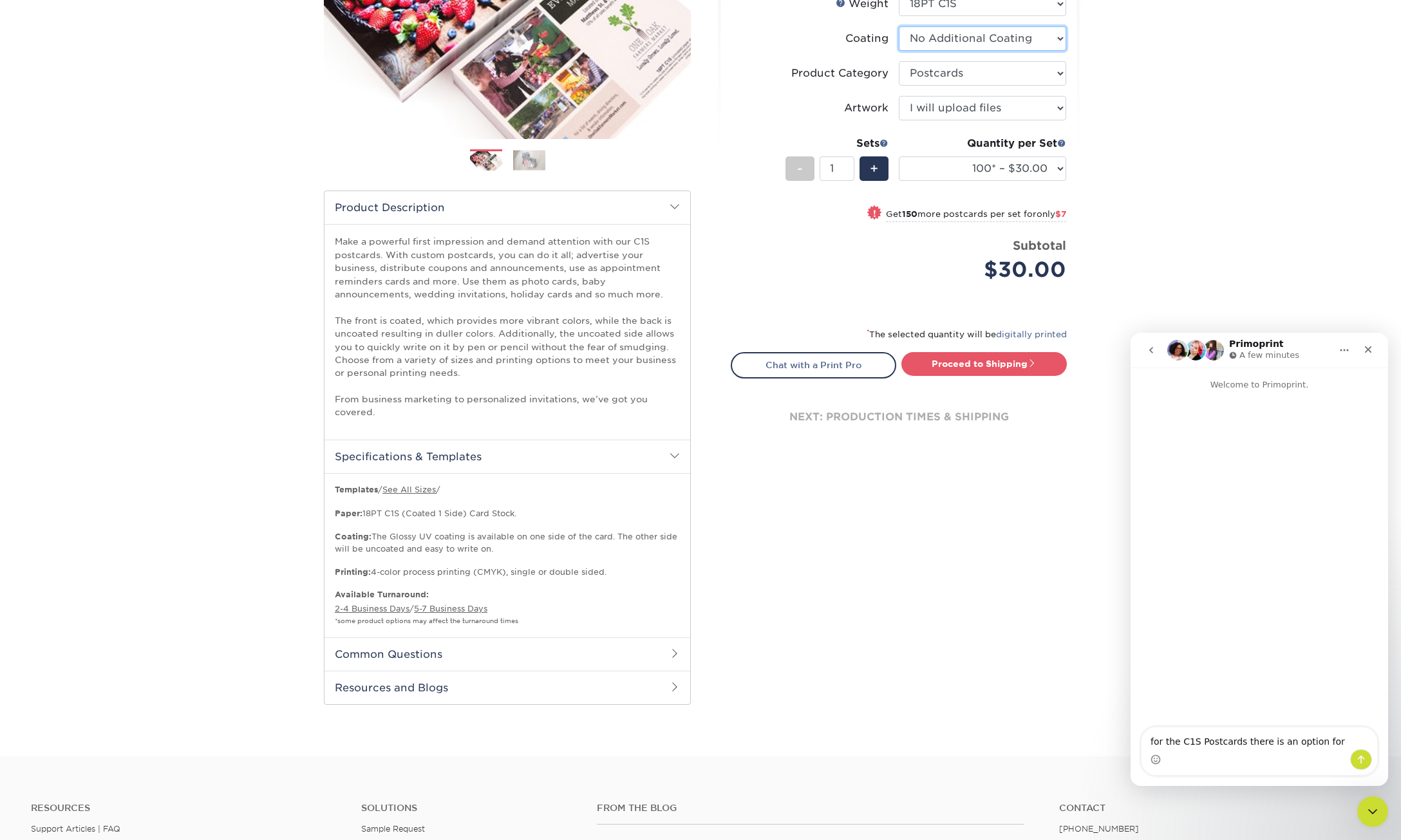
click at [1046, 43] on select at bounding box center [983, 39] width 168 height 24
click at [1328, 745] on textarea "for the C1S Postcards there is an option for" at bounding box center [1259, 738] width 236 height 22
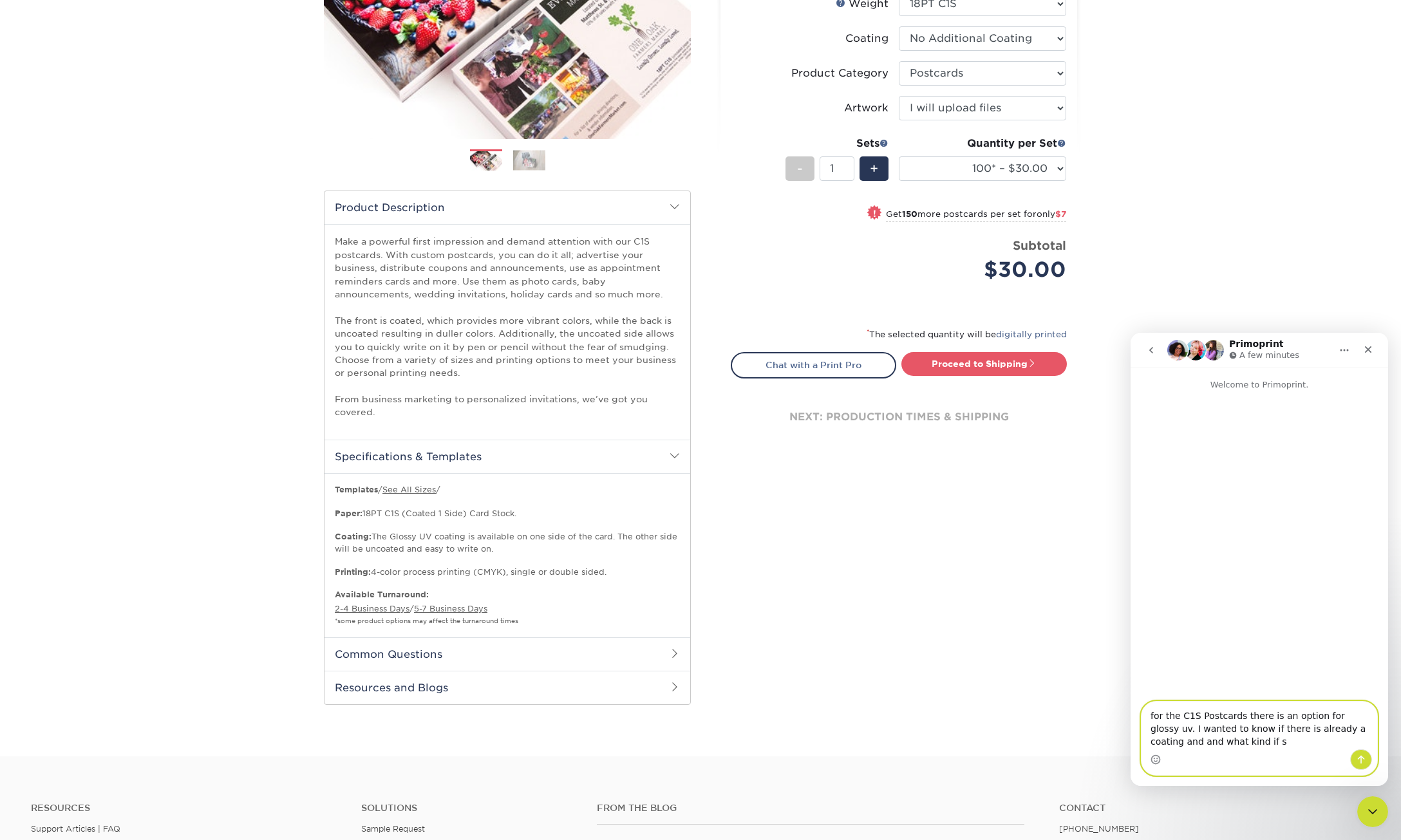
type textarea "for the C1S Postcards there is an option for glossy uv. I wanted to know if the…"
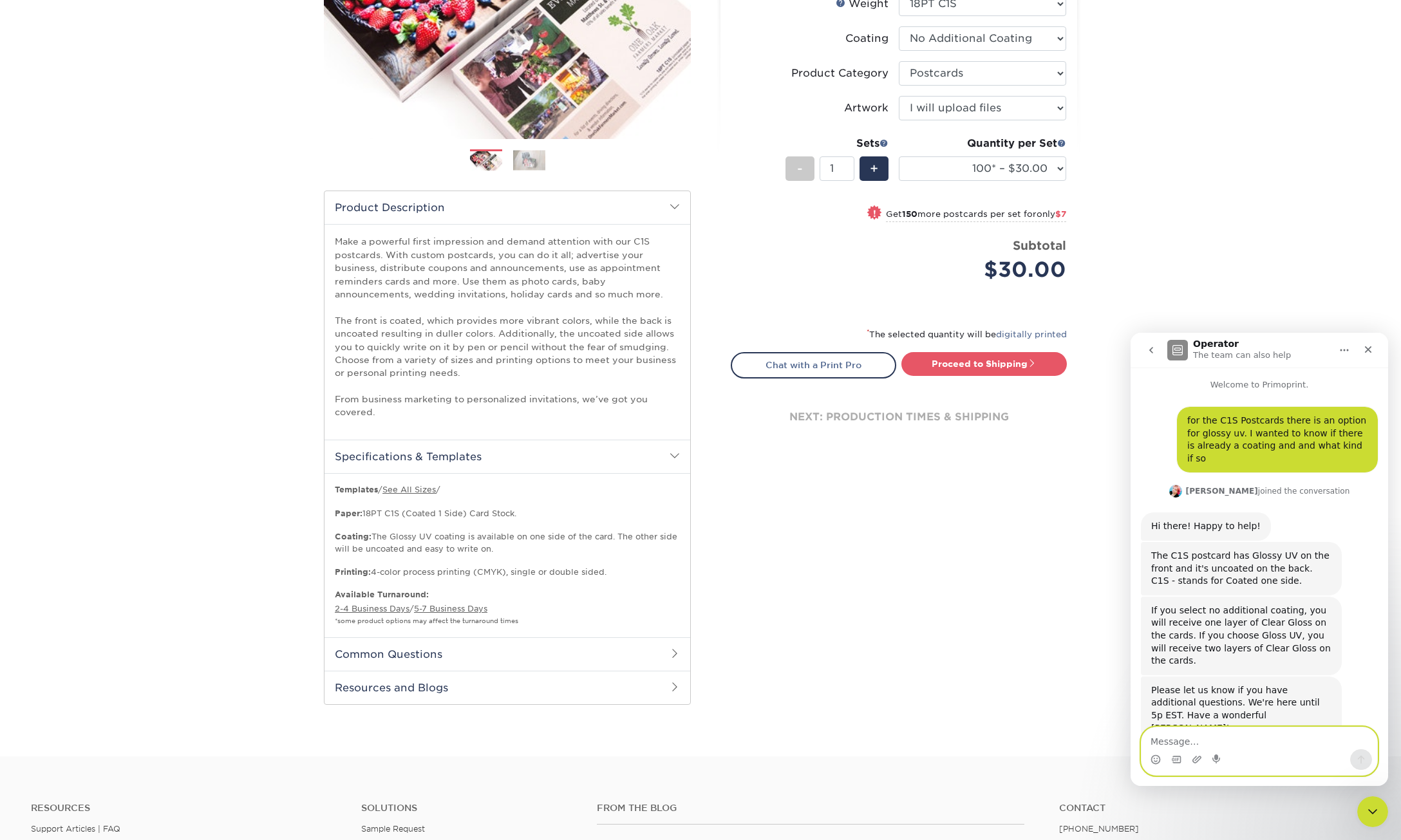
scroll to position [120, 0]
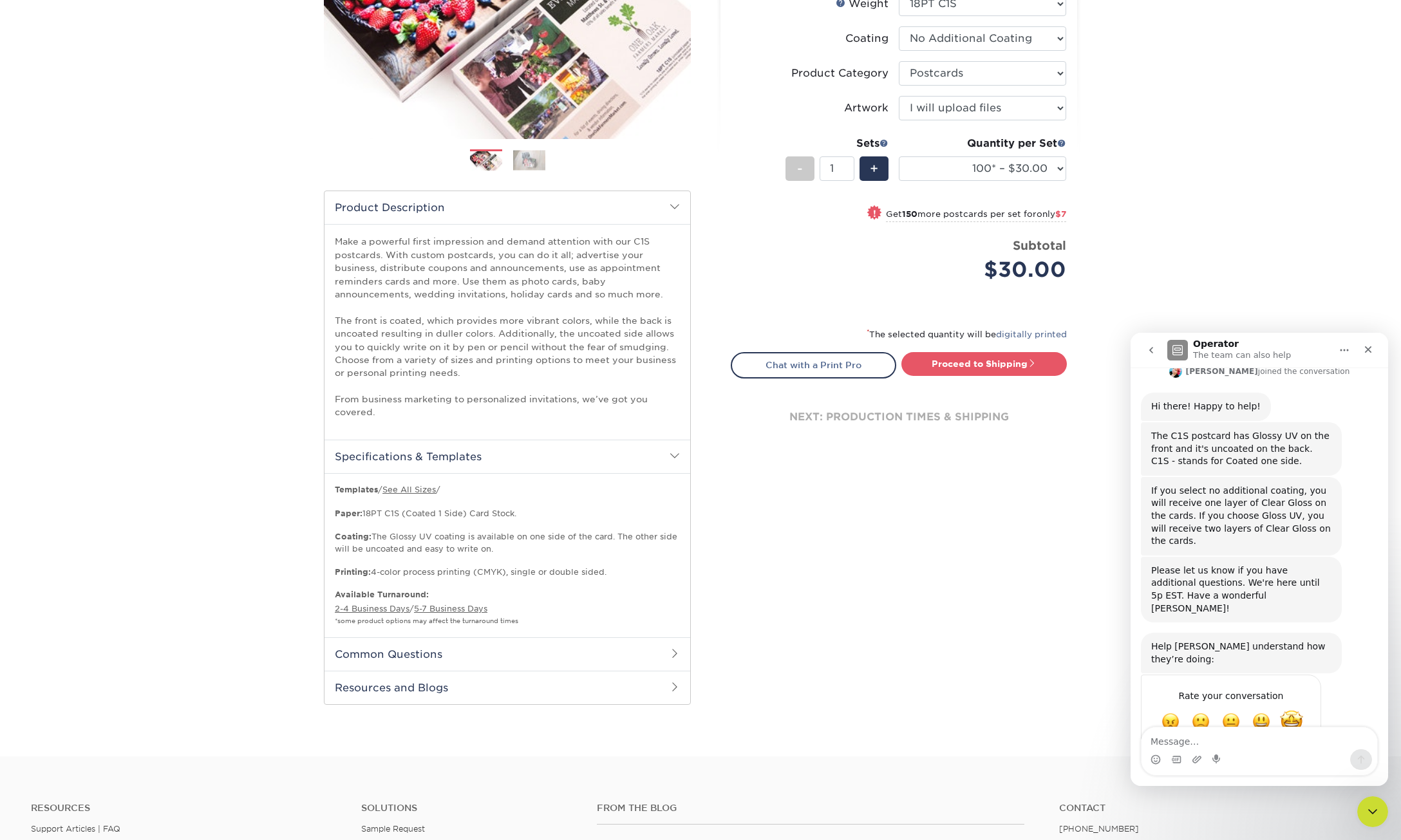
click at [1286, 710] on span "Amazing" at bounding box center [1291, 722] width 23 height 23
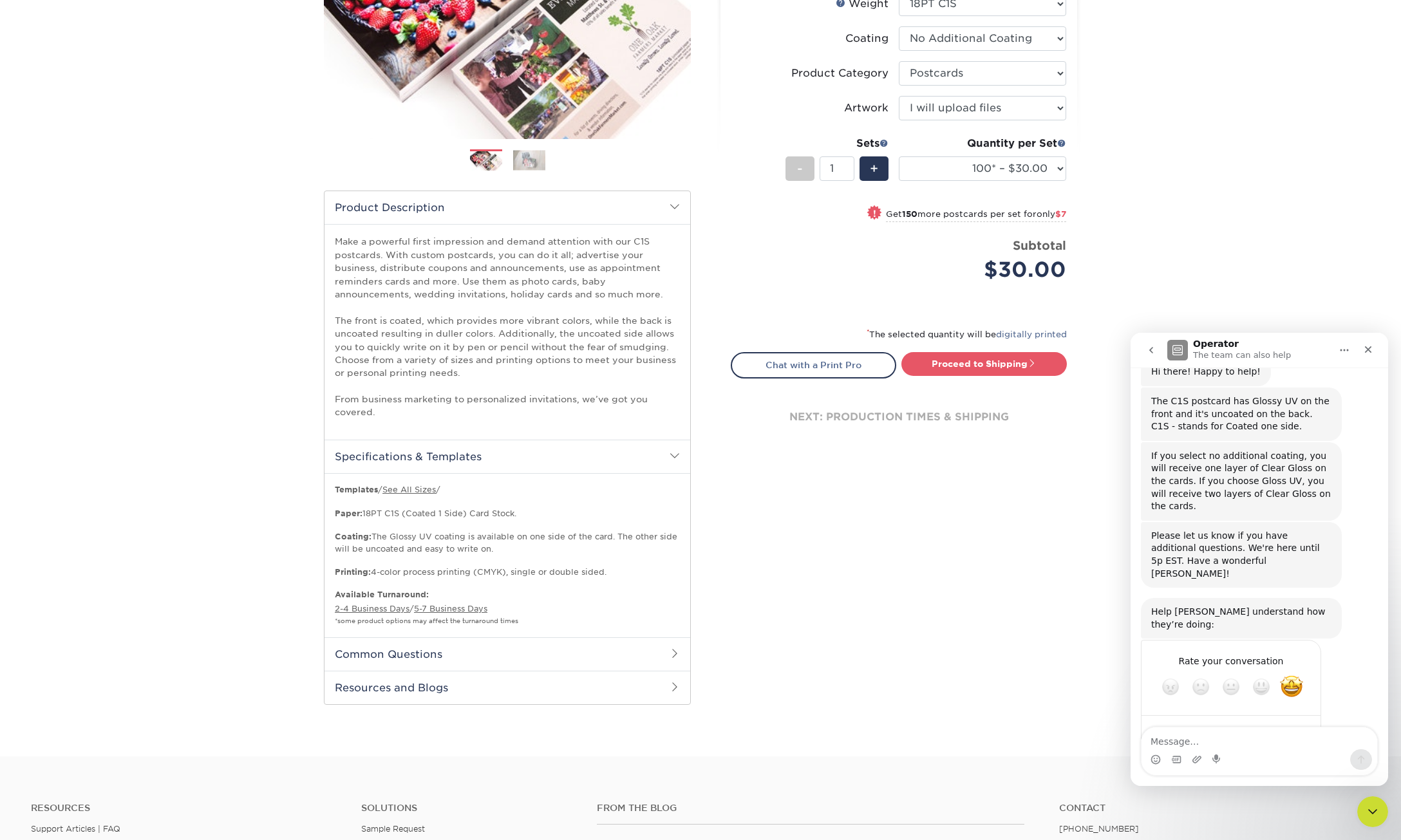
click at [1297, 720] on div "Submit" at bounding box center [1298, 733] width 26 height 26
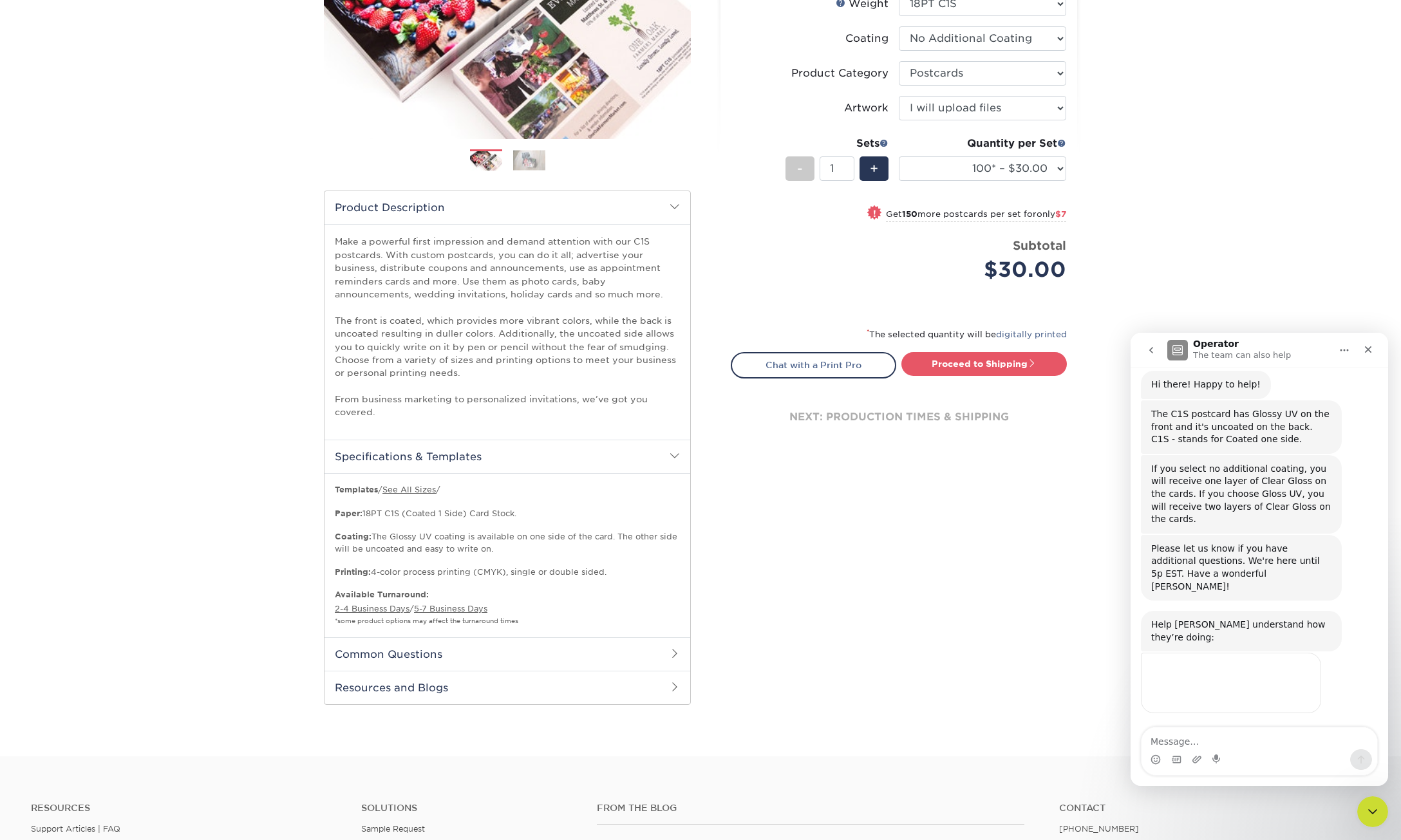
scroll to position [105, 0]
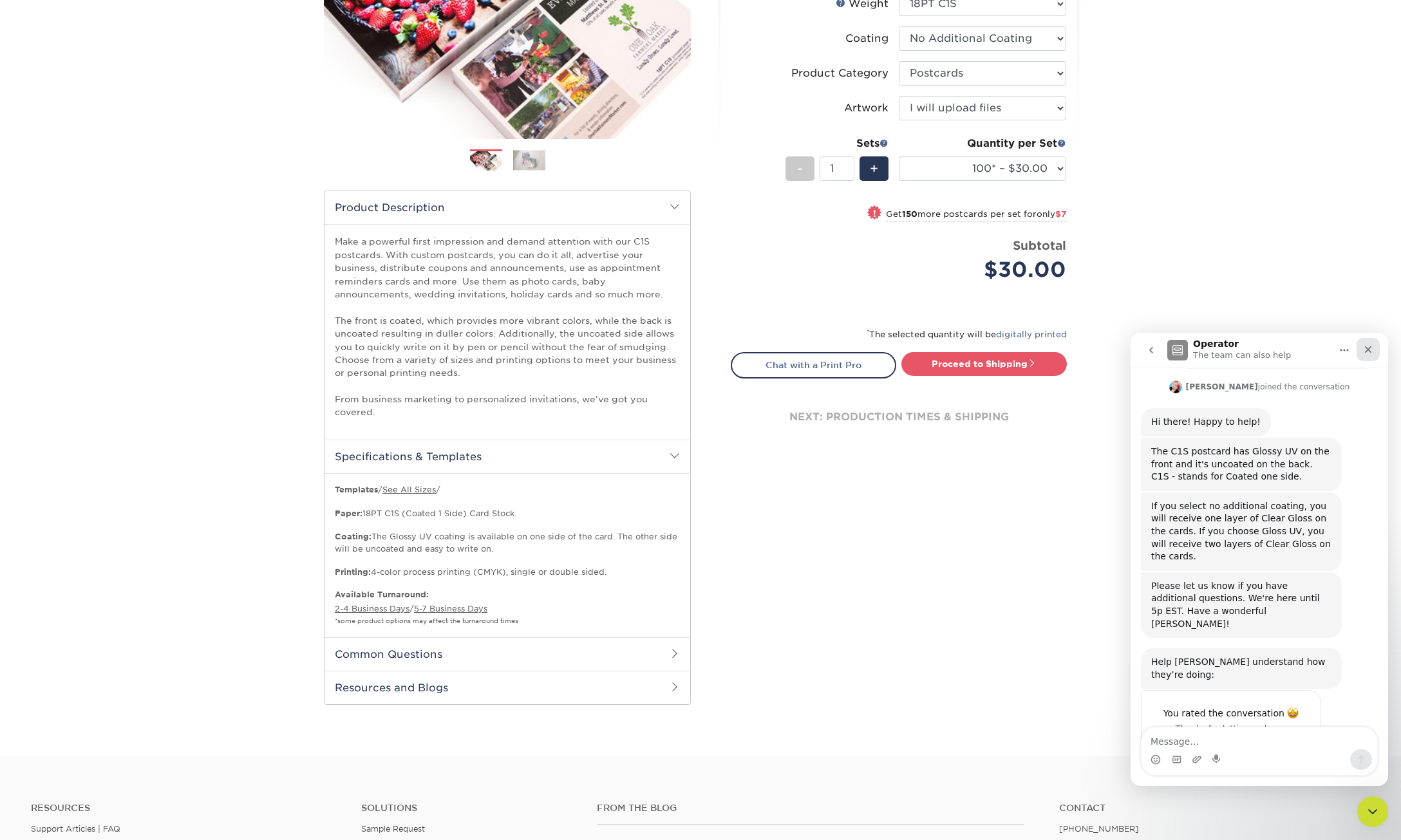
click at [1371, 356] on div "Close" at bounding box center [1367, 349] width 23 height 23
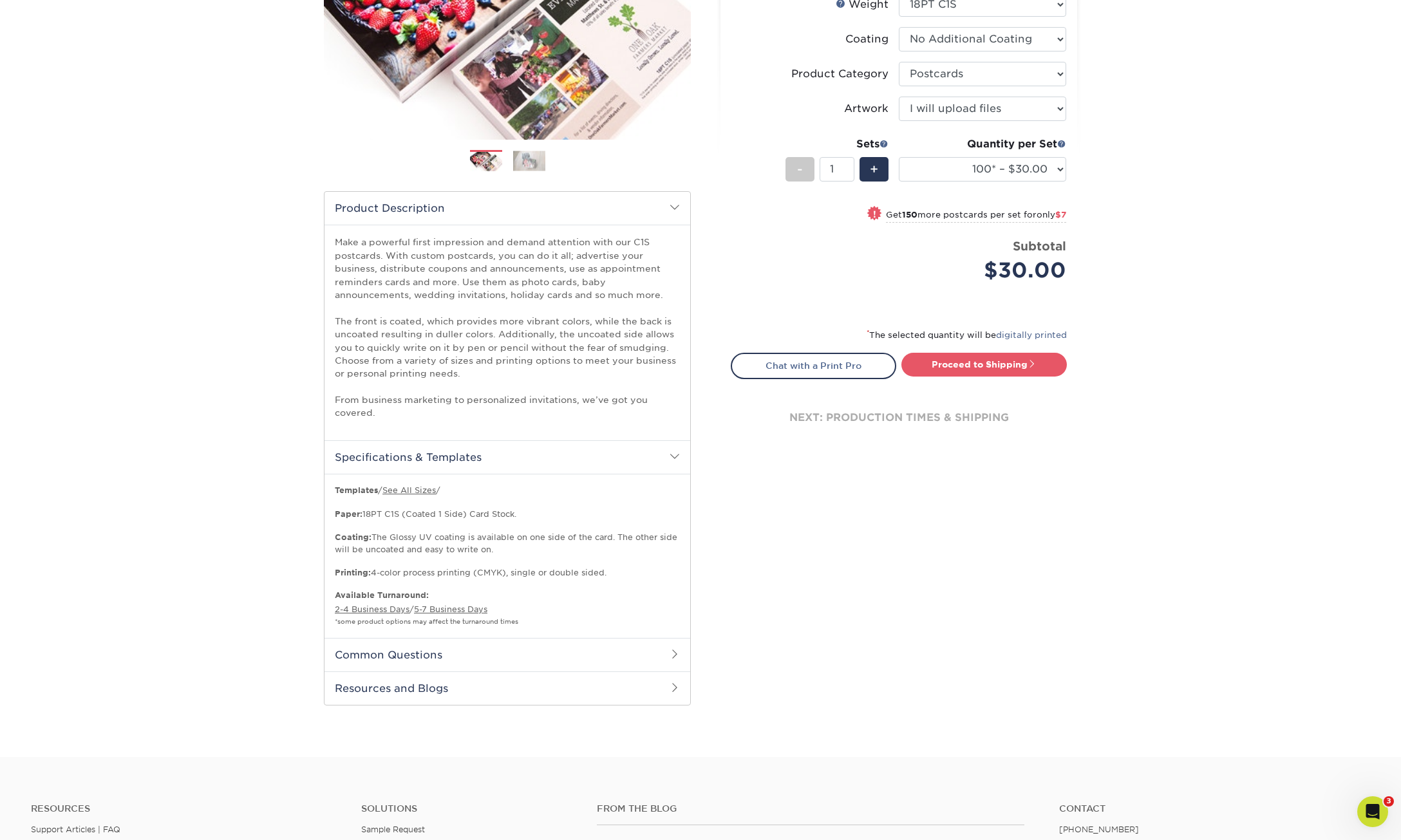
scroll to position [0, 0]
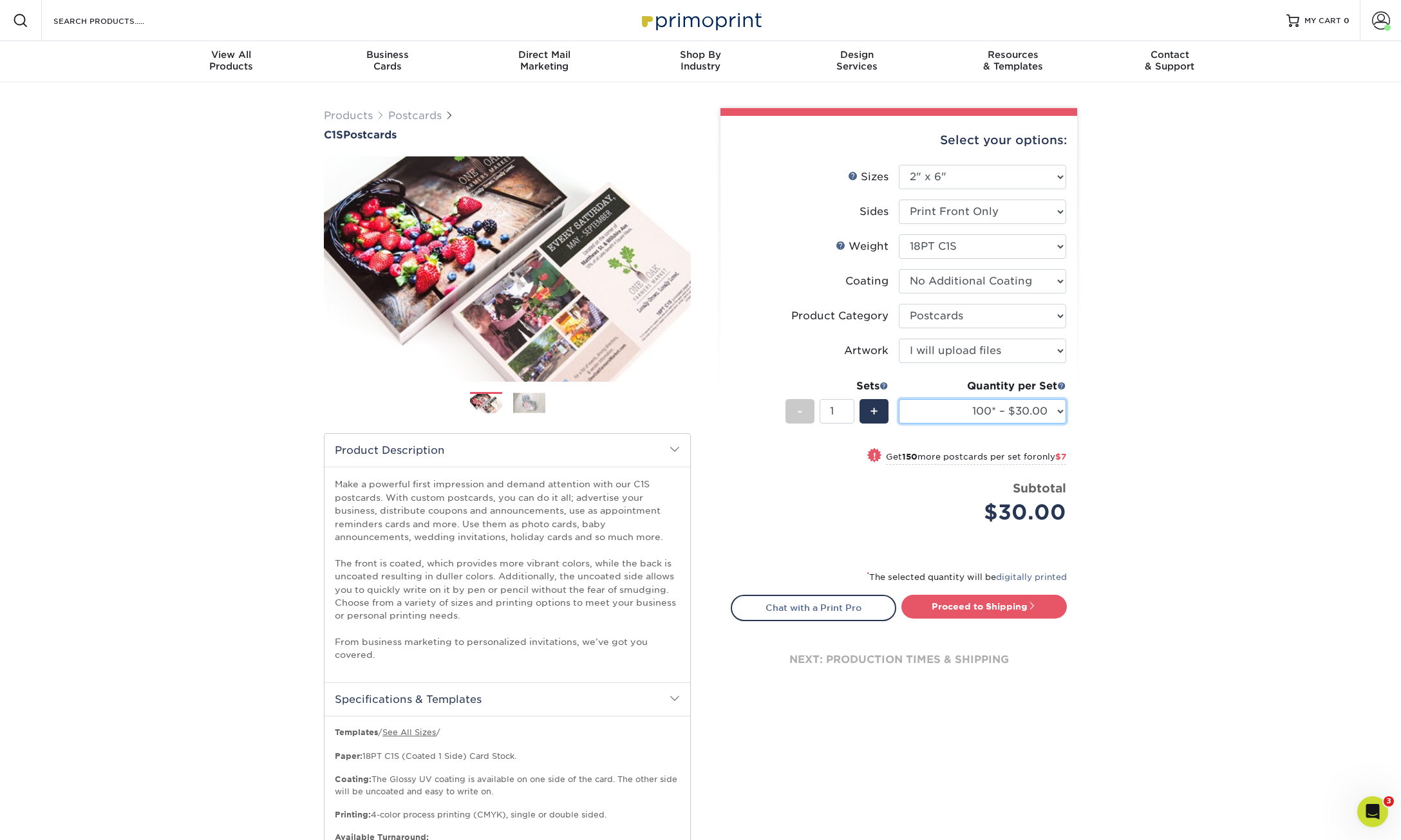
click at [1055, 411] on select "100* – $30.00 250* – $37.00 500 – $43.00 1000 – $56.00 2500 – $109.00 5000 – $1…" at bounding box center [983, 411] width 168 height 24
click at [1054, 409] on select "100* – $30.00 250* – $37.00 500 – $43.00 1000 – $56.00 2500 – $109.00 5000 – $1…" at bounding box center [983, 411] width 168 height 24
select select "250* – $37.00"
click at [899, 399] on select "100* – $30.00 250* – $37.00 500 – $43.00 1000 – $56.00 2500 – $109.00 5000 – $1…" at bounding box center [983, 411] width 168 height 24
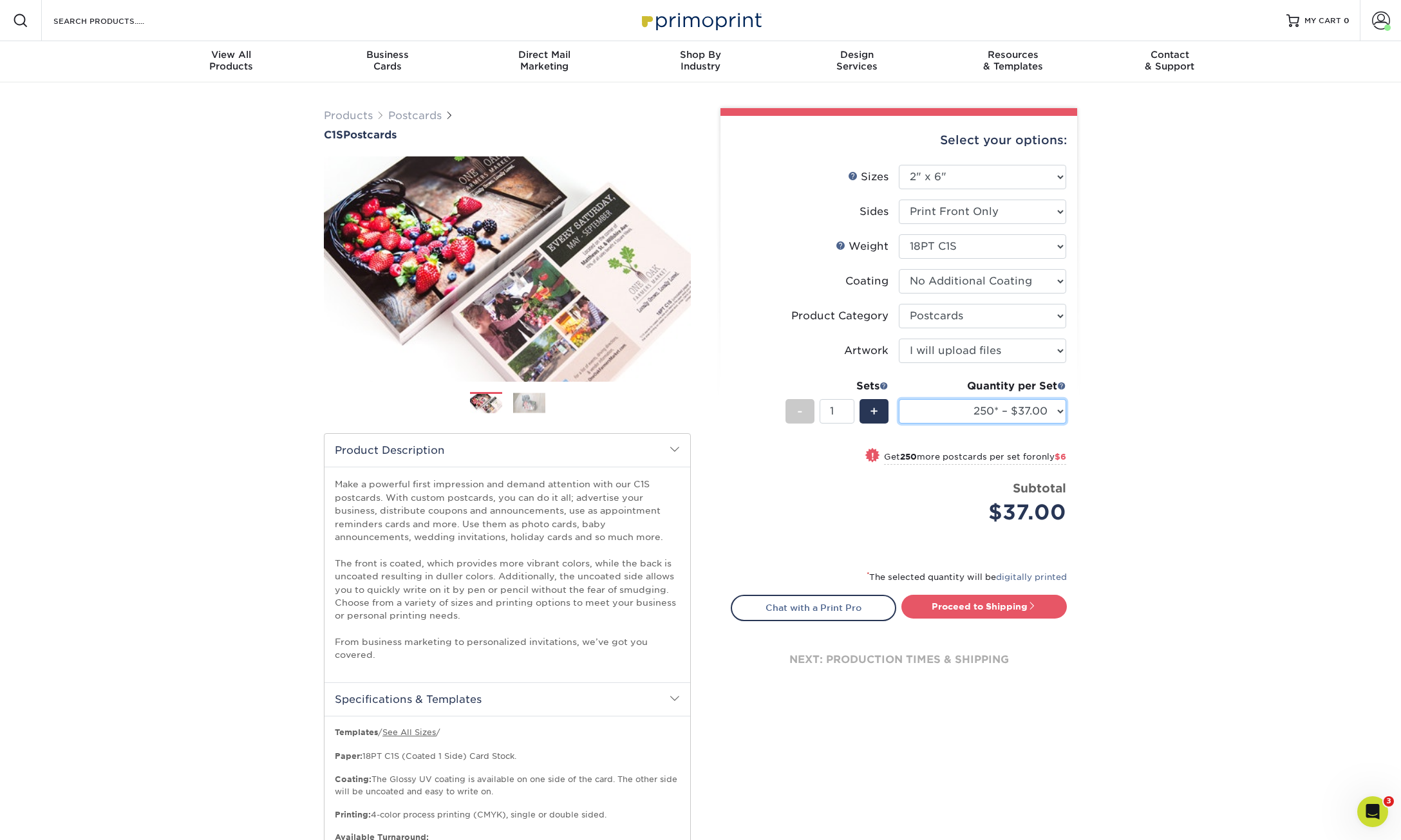
click at [1060, 409] on select "100* – $30.00 250* – $37.00 500 – $43.00 1000 – $56.00 2500 – $109.00 5000 – $1…" at bounding box center [983, 411] width 168 height 24
click at [1060, 415] on select "100* – $30.00 250* – $37.00 500 – $43.00 1000 – $56.00 2500 – $109.00 5000 – $1…" at bounding box center [983, 411] width 168 height 24
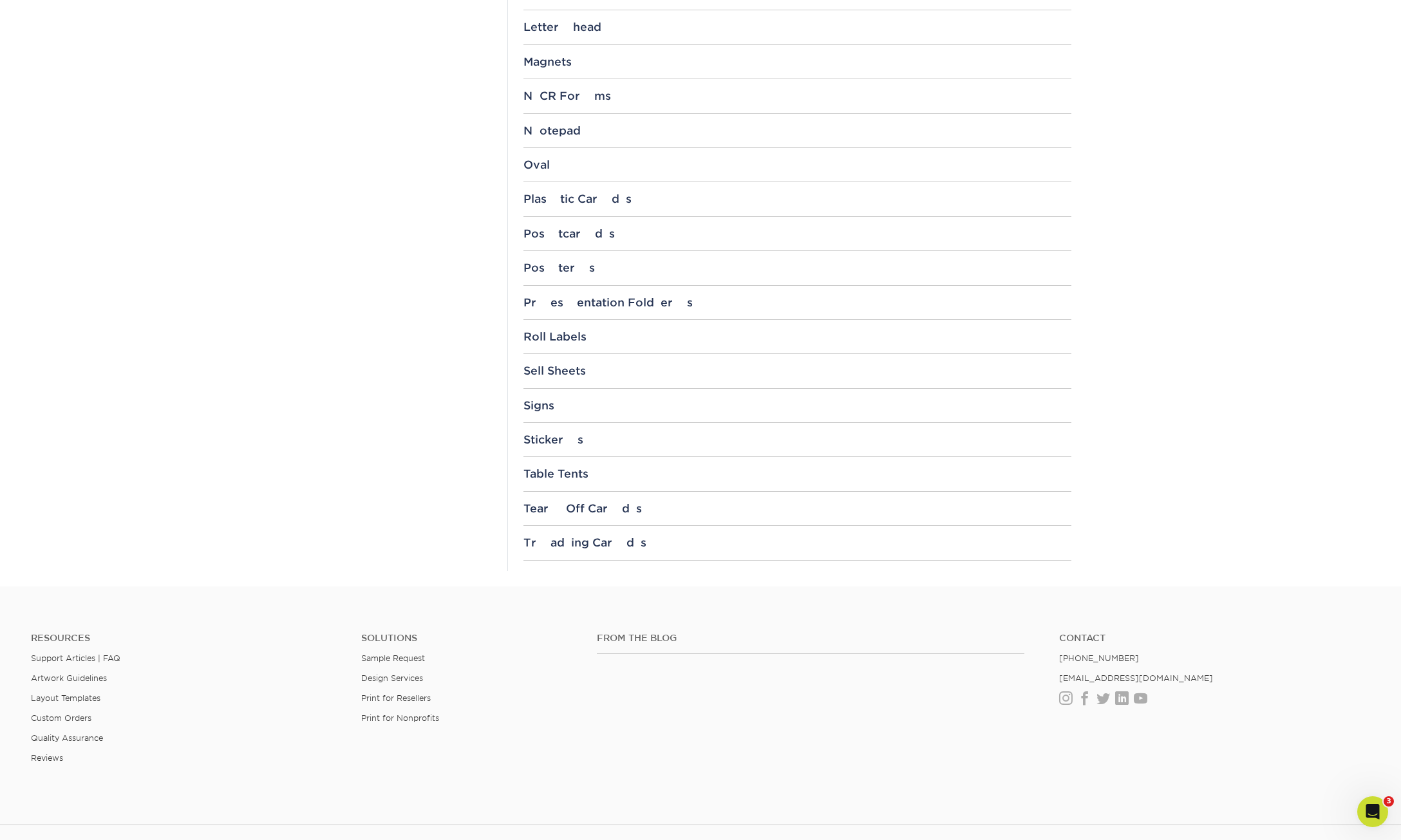
scroll to position [1087, 0]
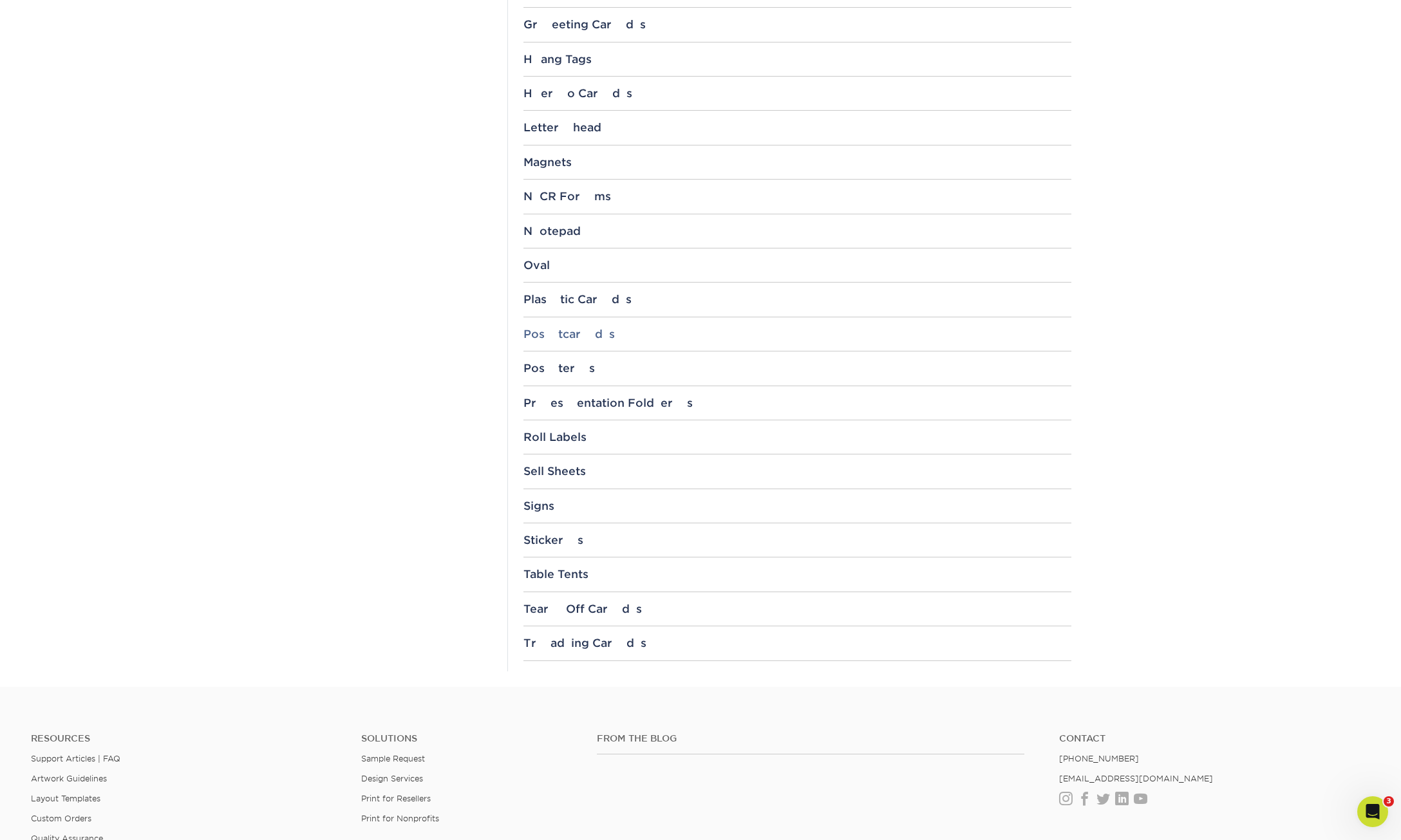
click at [564, 337] on div "Postcards" at bounding box center [798, 334] width 548 height 13
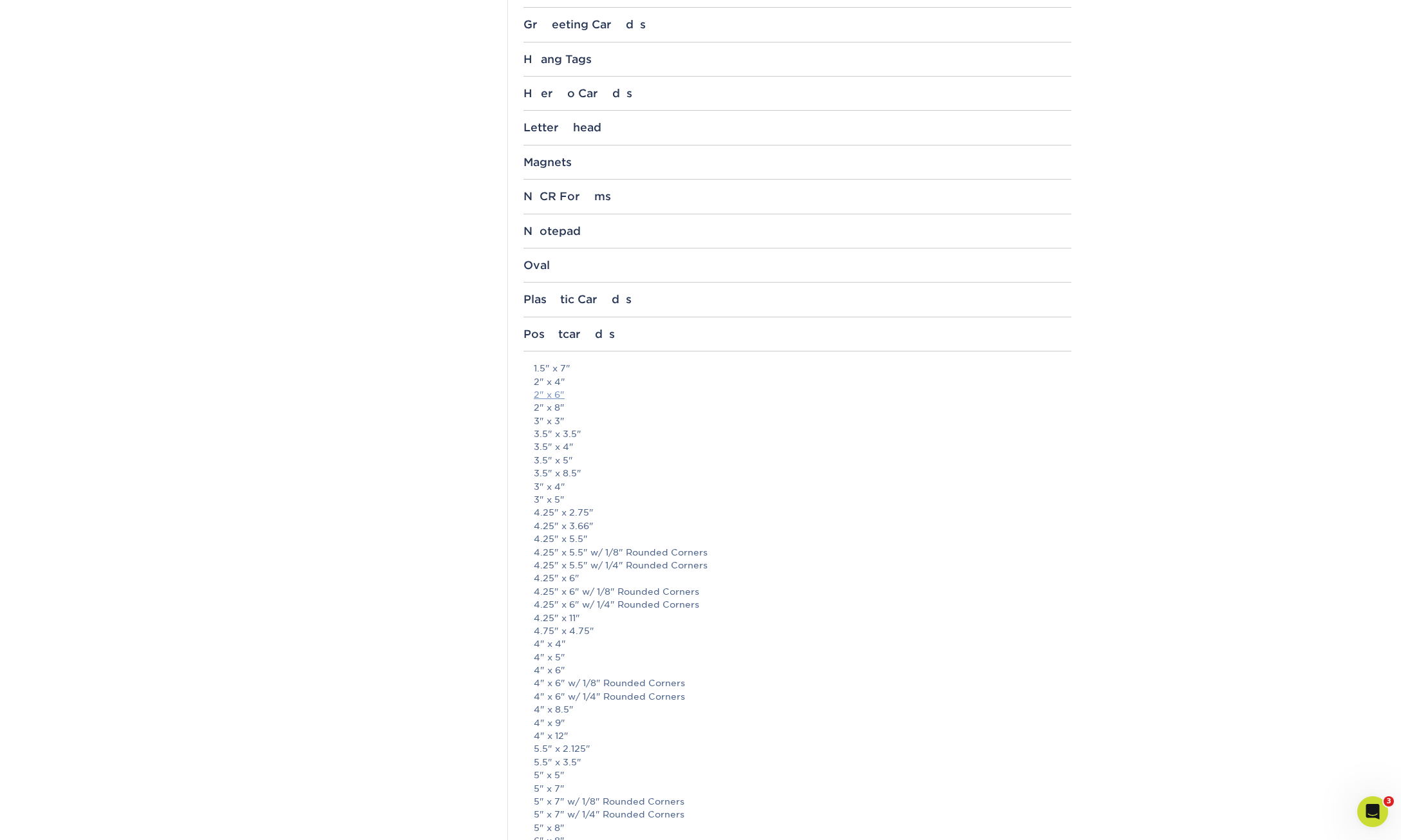
click at [557, 395] on link "2" x 6"" at bounding box center [549, 395] width 31 height 10
